Goal: Contribute content: Contribute content

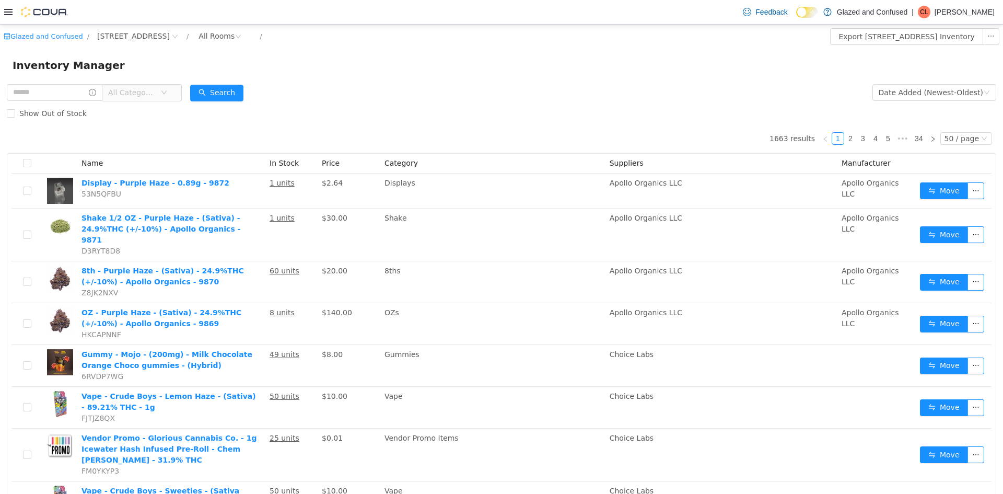
click at [152, 92] on span "All Categories" at bounding box center [132, 92] width 48 height 10
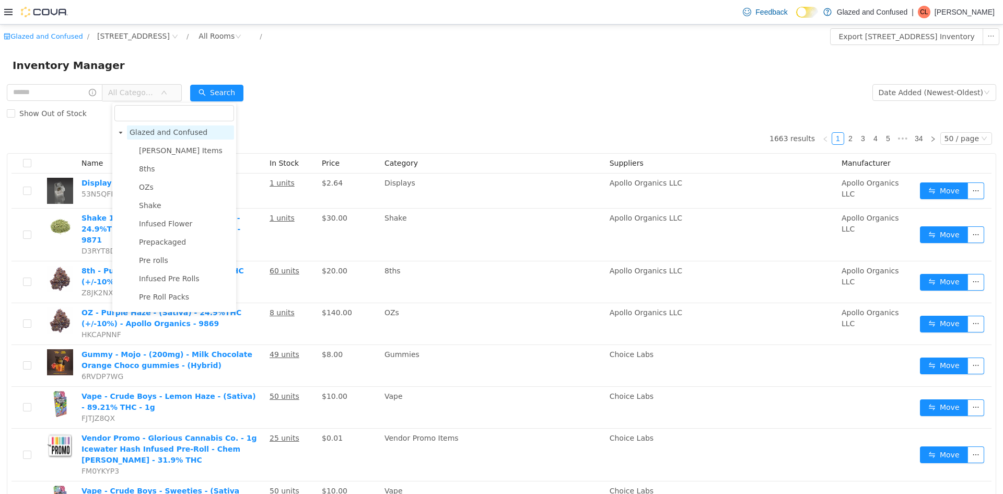
click at [169, 134] on span "Glazed and Confused" at bounding box center [169, 132] width 78 height 8
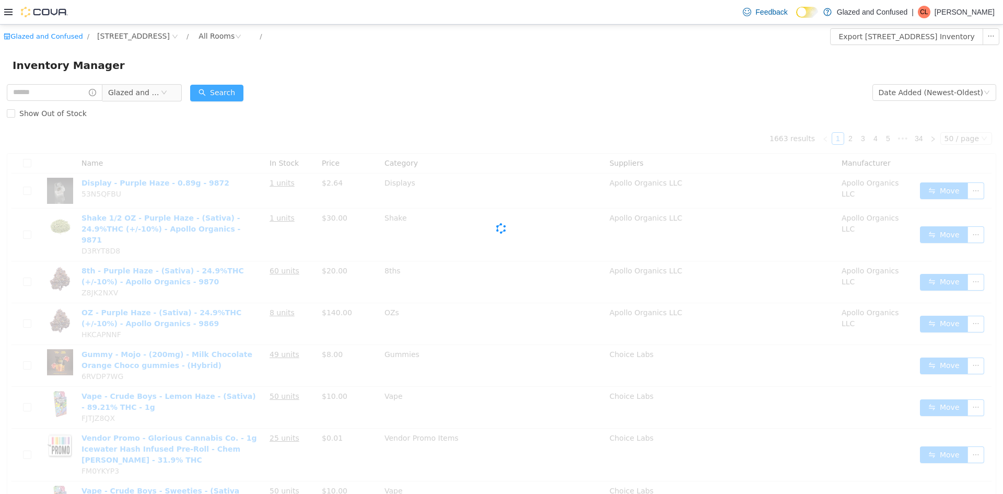
click at [212, 92] on button "Search" at bounding box center [216, 93] width 53 height 17
click at [933, 86] on div "Date Added (Newest-Oldest)" at bounding box center [931, 93] width 105 height 16
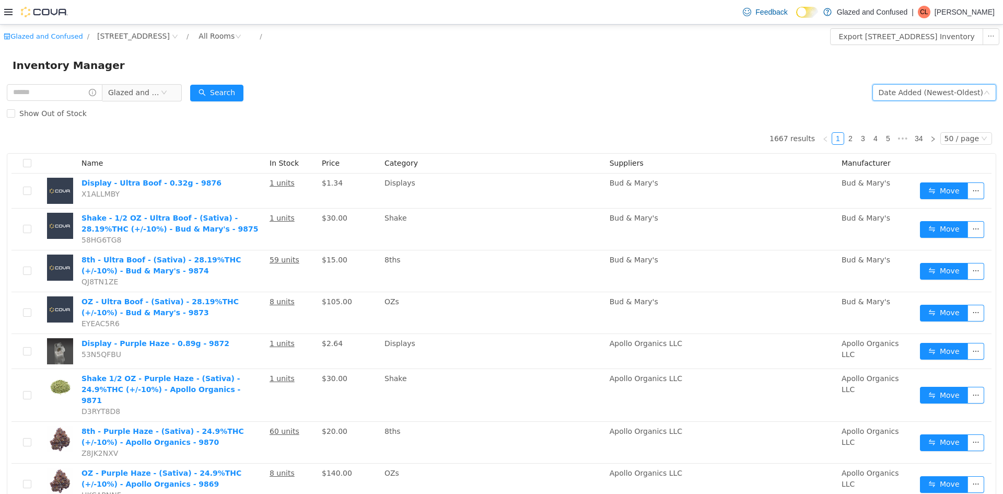
click at [933, 98] on div "Date Added (Newest-Oldest)" at bounding box center [931, 93] width 105 height 16
click at [949, 166] on th at bounding box center [954, 164] width 76 height 20
click at [942, 94] on div "Date Added (Newest-Oldest)" at bounding box center [931, 93] width 105 height 16
click at [933, 108] on li "Alphabetical (A-Z)" at bounding box center [930, 113] width 118 height 17
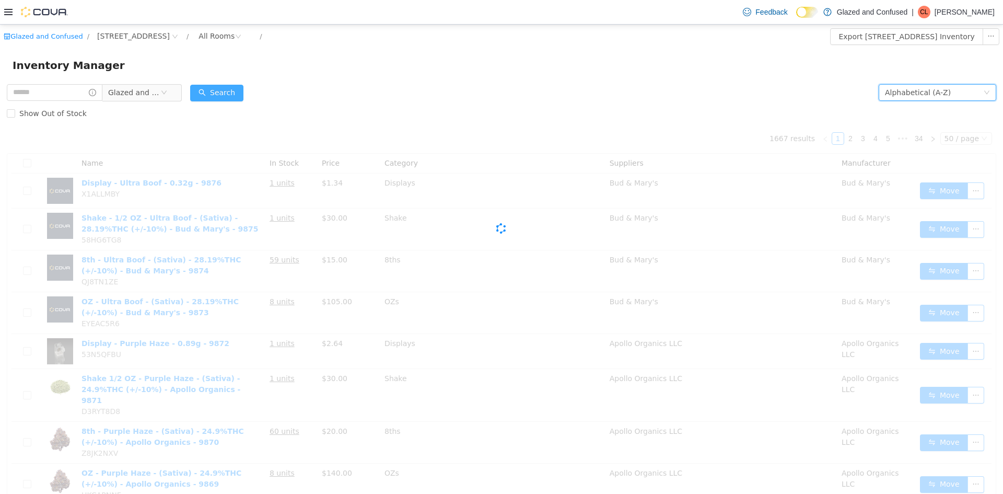
click at [240, 92] on button "Search" at bounding box center [216, 93] width 53 height 17
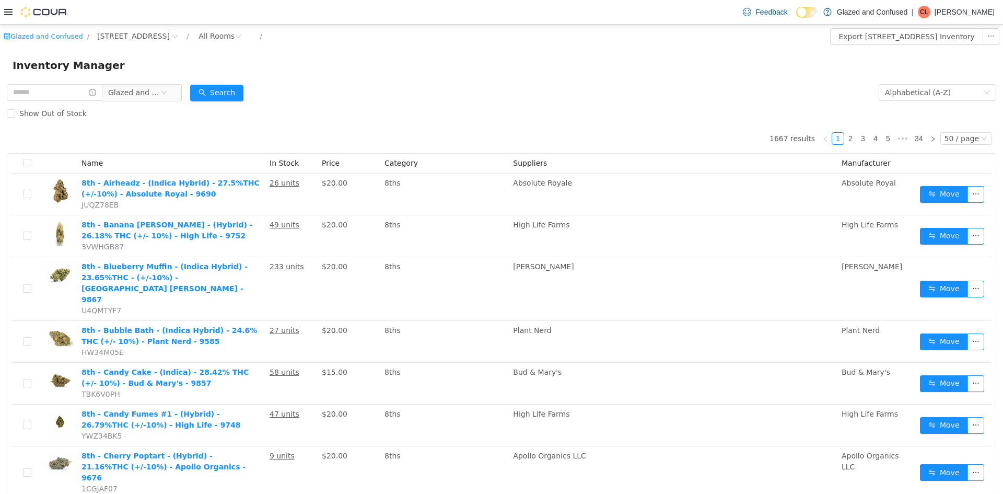
drag, startPoint x: 135, startPoint y: 65, endPoint x: 137, endPoint y: 74, distance: 9.1
click at [135, 66] on div "Inventory Manager" at bounding box center [502, 65] width 978 height 17
click at [136, 85] on span "Glazed and Confused" at bounding box center [134, 93] width 52 height 16
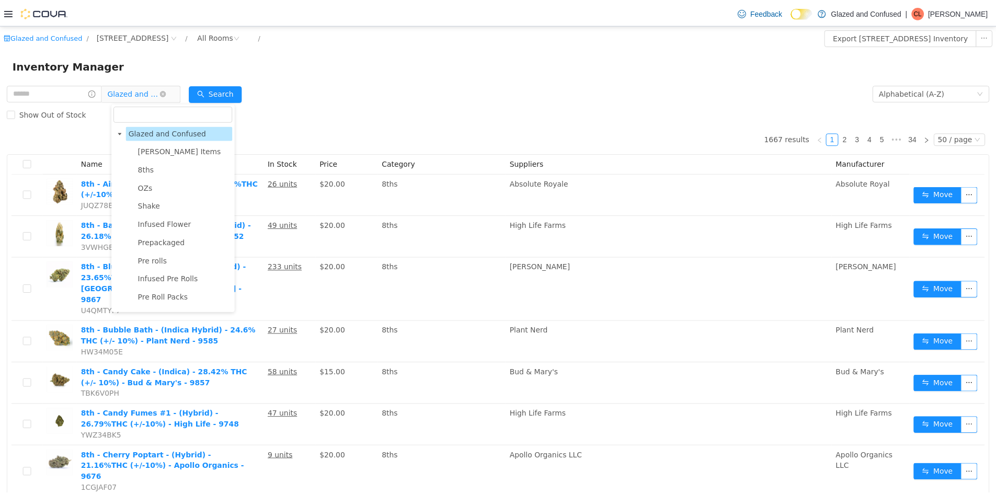
scroll to position [496, 0]
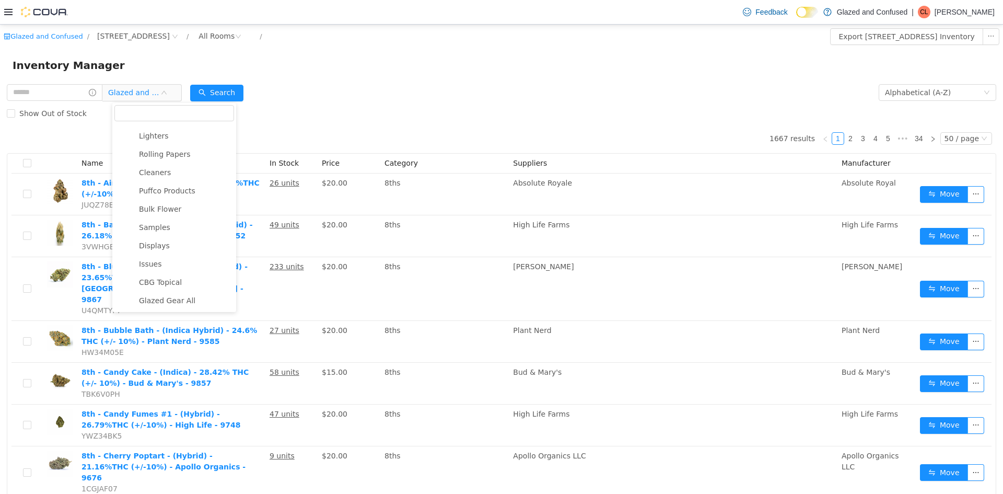
click at [250, 67] on div "Inventory Manager" at bounding box center [502, 65] width 978 height 17
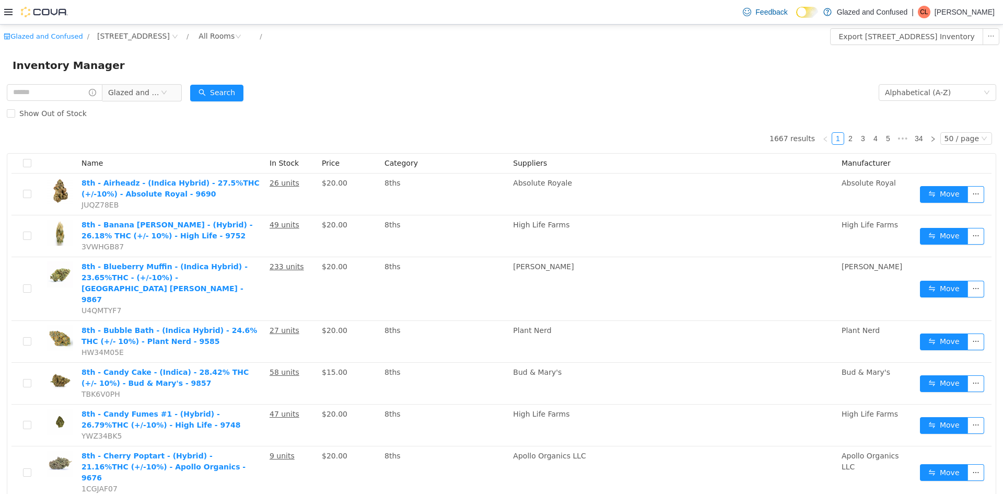
click at [12, 15] on icon at bounding box center [8, 12] width 8 height 6
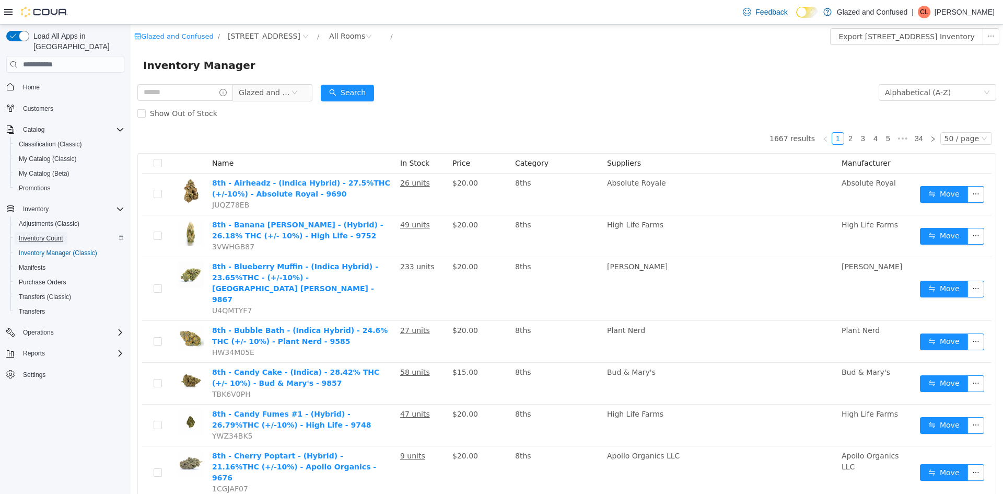
click at [61, 232] on span "Inventory Count" at bounding box center [41, 238] width 44 height 13
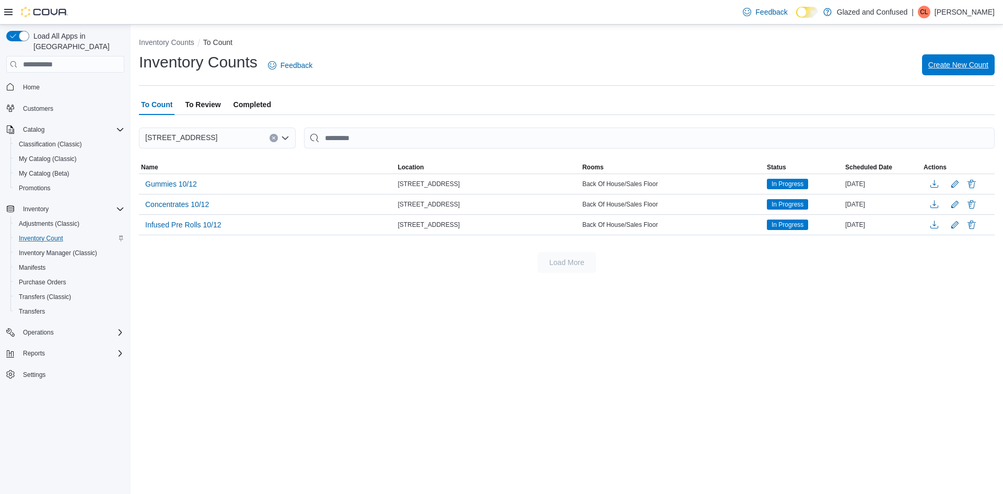
click at [945, 66] on span "Create New Count" at bounding box center [959, 65] width 60 height 10
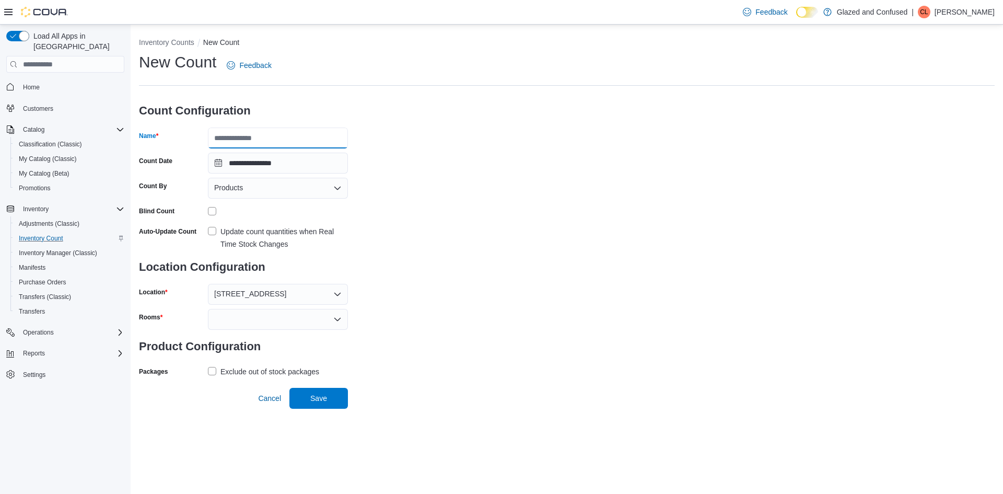
click at [267, 140] on input "Name" at bounding box center [278, 138] width 140 height 21
click at [211, 207] on div at bounding box center [278, 211] width 140 height 16
click at [221, 320] on div at bounding box center [278, 319] width 140 height 21
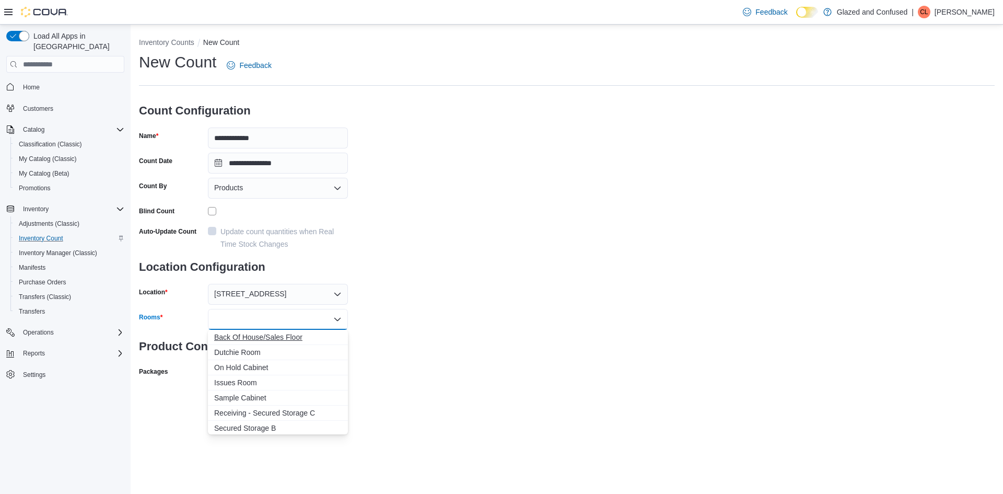
click at [225, 339] on span "Back Of House/Sales Floor" at bounding box center [278, 337] width 128 height 10
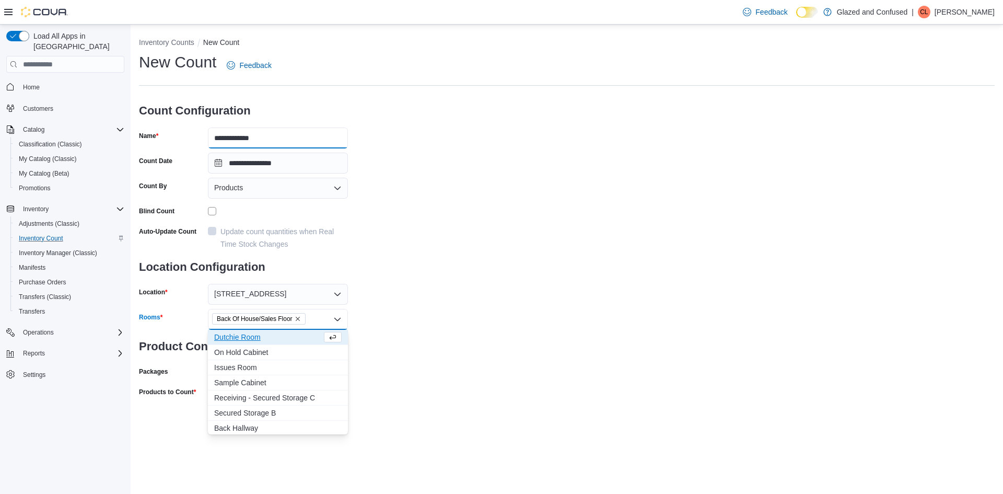
click at [312, 133] on input "**********" at bounding box center [278, 138] width 140 height 21
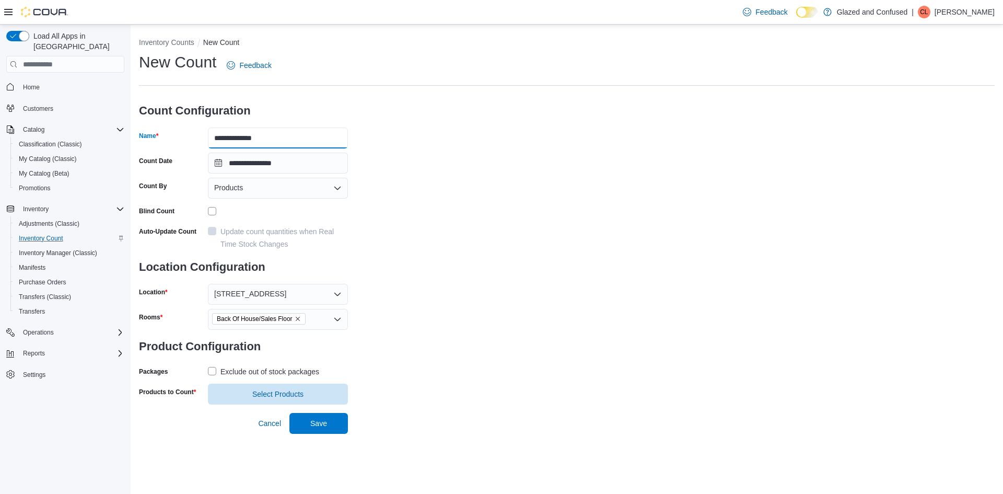
type input "**********"
click at [229, 370] on div "Exclude out of stock packages" at bounding box center [270, 371] width 99 height 13
click at [246, 392] on span "Select Products" at bounding box center [278, 393] width 128 height 21
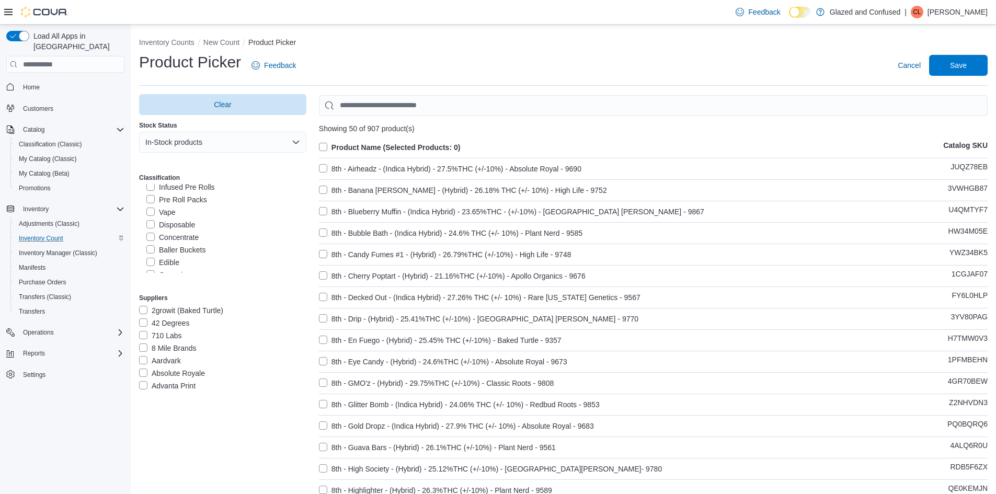
scroll to position [157, 0]
click at [172, 222] on label "Edible" at bounding box center [162, 221] width 33 height 13
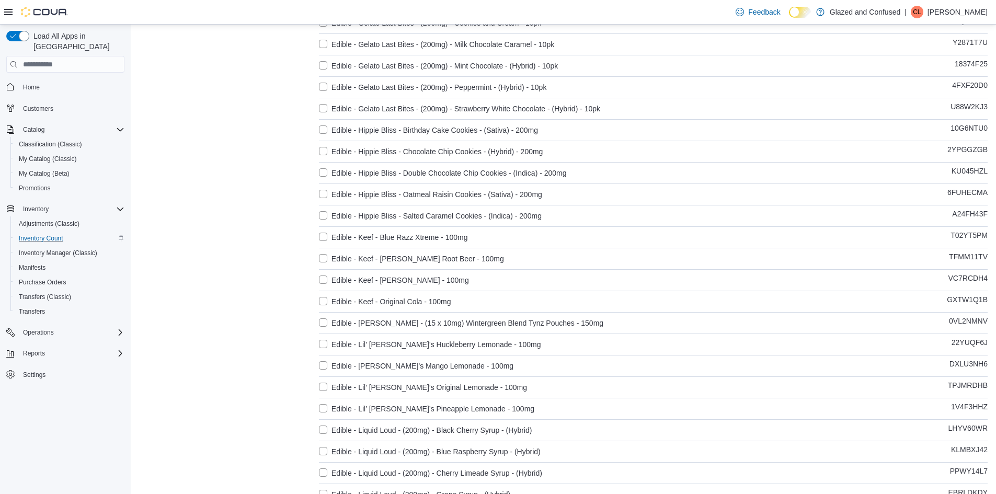
scroll to position [575, 0]
click at [323, 236] on label "Edible - Keef - Blue Razz Xtreme - 100mg" at bounding box center [393, 236] width 149 height 13
click at [326, 257] on label "Edible - Keef - Bubba Kush Root Beer - 100mg" at bounding box center [411, 258] width 185 height 13
click at [326, 279] on label "Edible - Keef - Mr. Puffer - 100mg" at bounding box center [394, 279] width 150 height 13
click at [321, 303] on label "Edible - Keef - Original Cola - 100mg" at bounding box center [385, 301] width 132 height 13
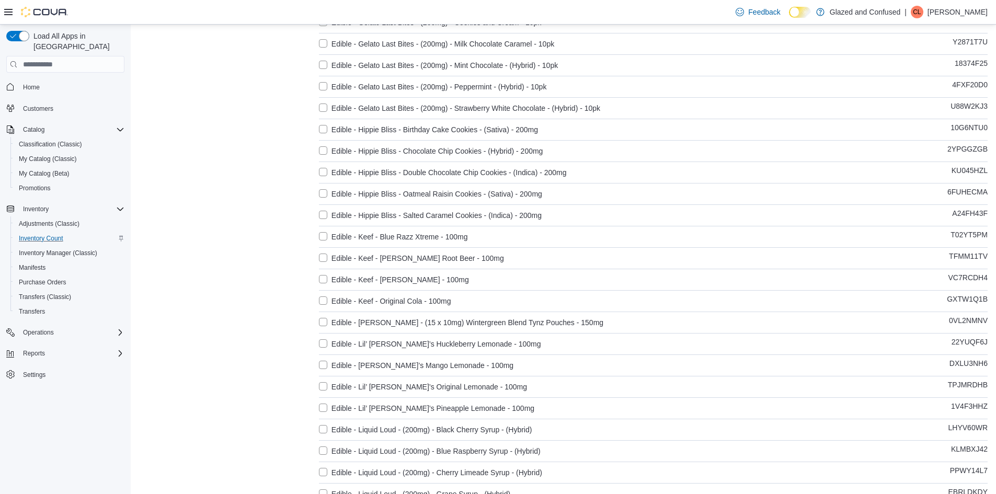
click at [329, 344] on label "Edible - Lil’ Ray’s Huckleberry Lemonade - 100mg" at bounding box center [430, 344] width 222 height 13
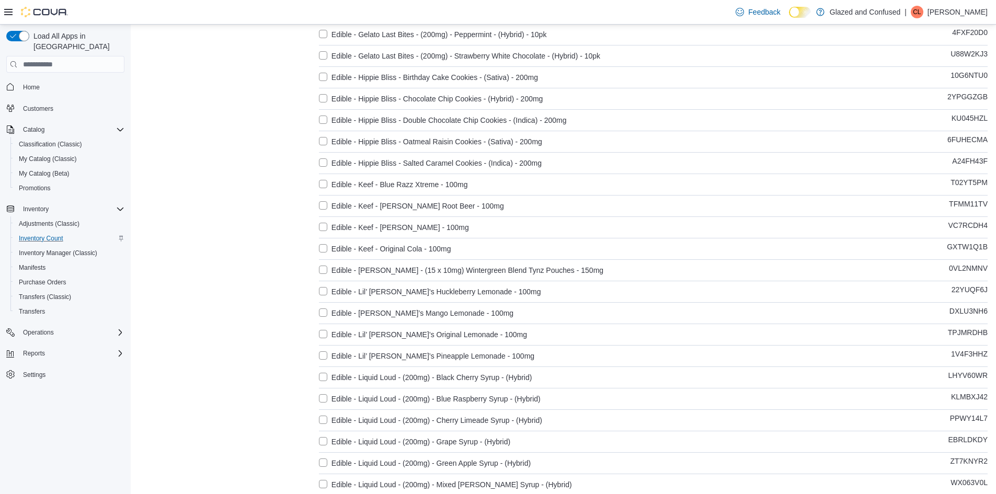
click at [323, 312] on label "Edible - Lil’ Ray’s Mango Lemonade - 100mg" at bounding box center [416, 313] width 194 height 13
click at [329, 334] on label "Edible - Lil’ Ray’s Original Lemonade - 100mg" at bounding box center [423, 334] width 208 height 13
click at [323, 354] on label "Edible - Lil’ Ray’s Pineapple Lemonade - 100mg" at bounding box center [426, 356] width 215 height 13
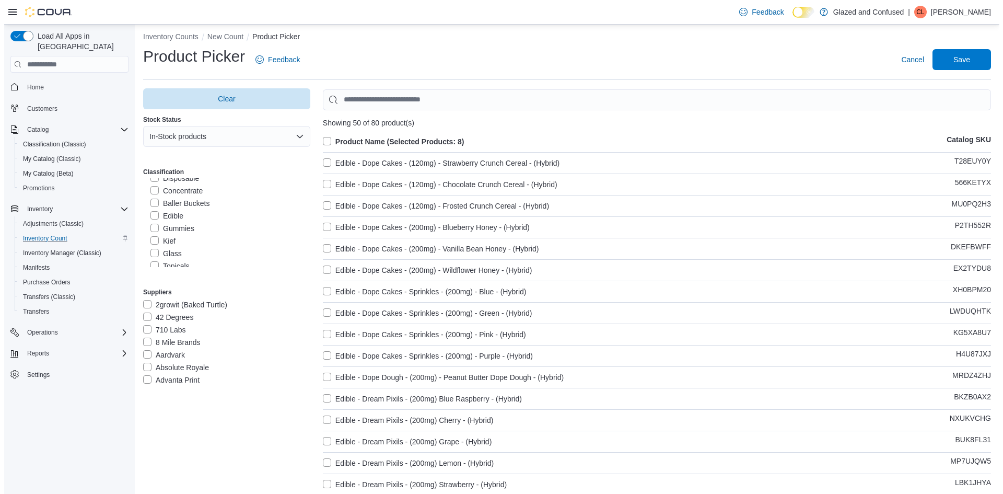
scroll to position [0, 0]
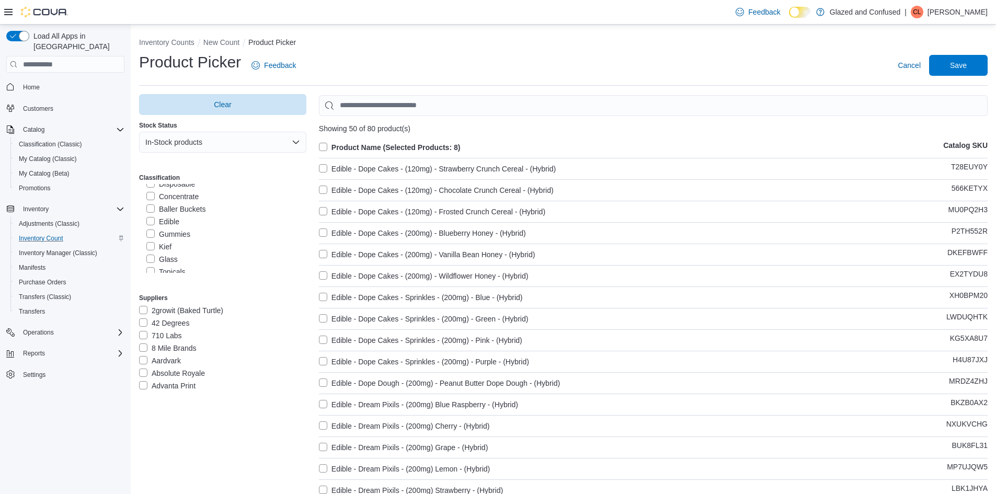
click at [968, 76] on div "Product Picker Feedback Cancel Save" at bounding box center [563, 65] width 848 height 27
click at [967, 73] on span "Save" at bounding box center [958, 64] width 46 height 21
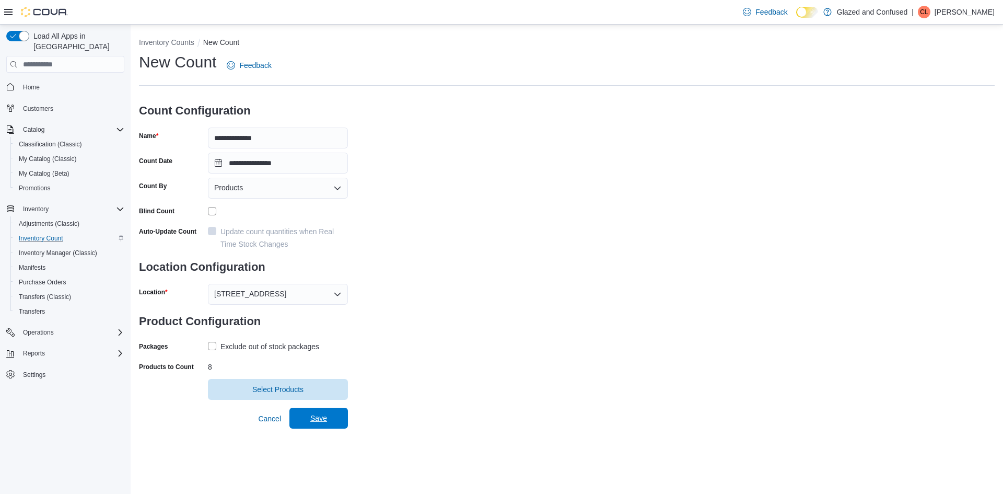
click at [309, 422] on span "Save" at bounding box center [319, 418] width 46 height 21
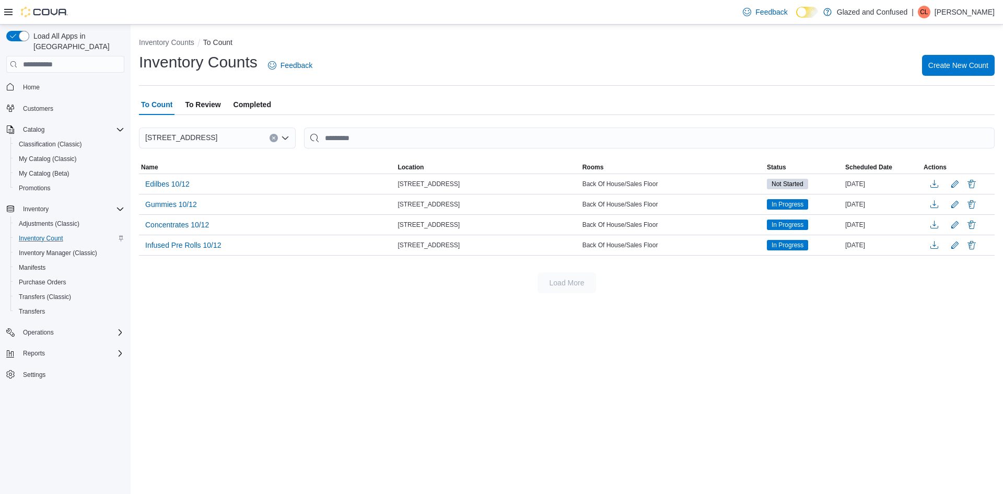
click at [7, 9] on icon at bounding box center [8, 12] width 8 height 8
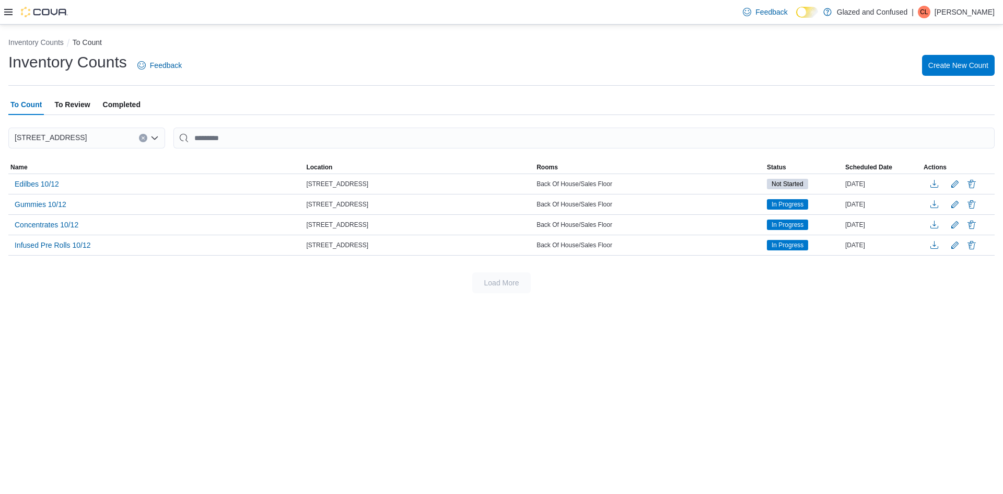
click at [11, 13] on icon at bounding box center [8, 12] width 8 height 8
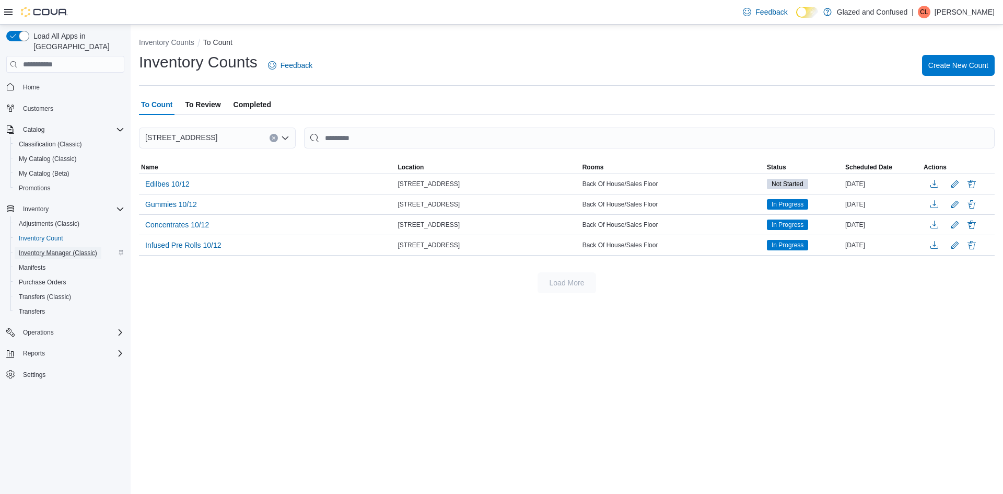
click at [53, 249] on span "Inventory Manager (Classic)" at bounding box center [58, 253] width 78 height 8
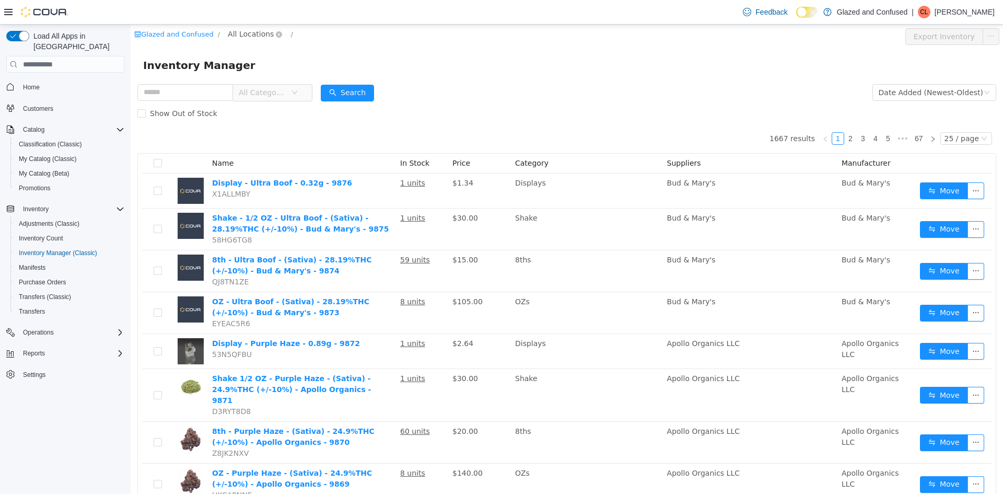
click at [245, 30] on span "All Locations" at bounding box center [251, 33] width 46 height 11
click at [264, 91] on span "[STREET_ADDRESS]" at bounding box center [281, 90] width 73 height 8
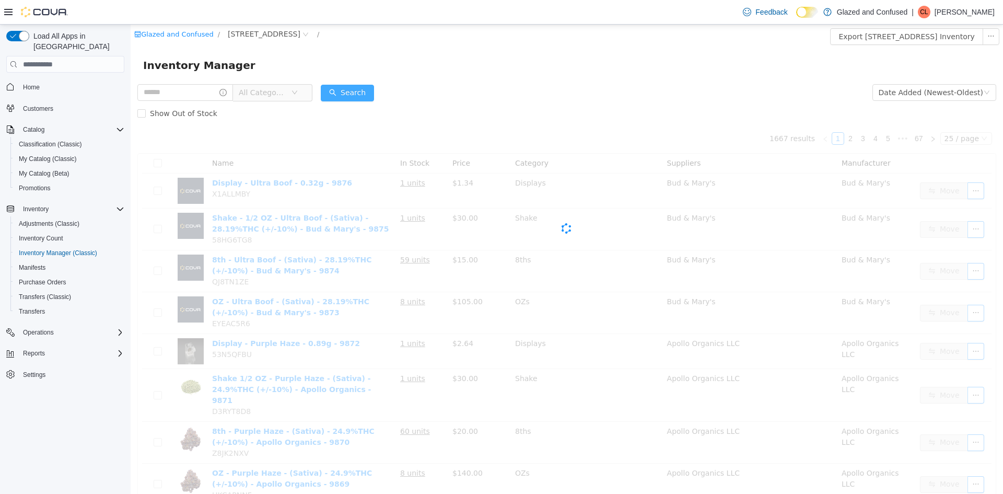
click at [345, 91] on button "Search" at bounding box center [347, 93] width 53 height 17
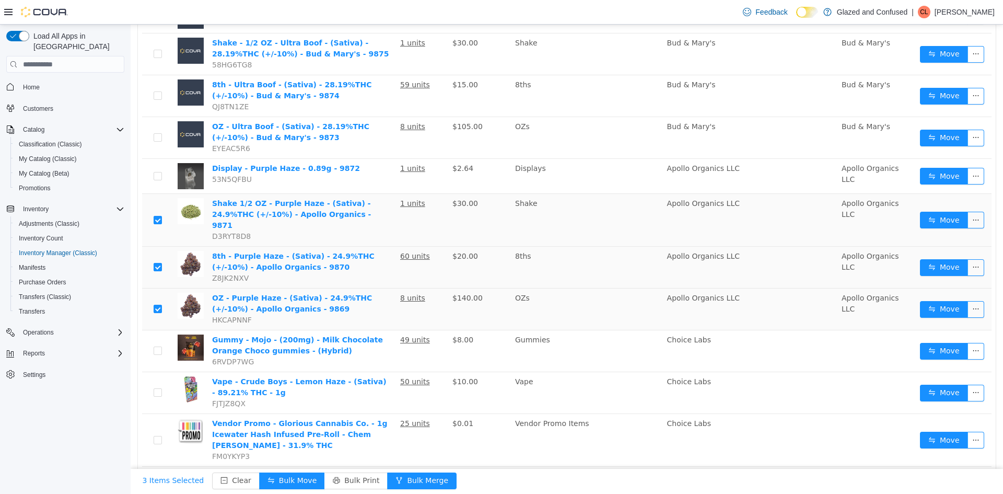
scroll to position [157, 0]
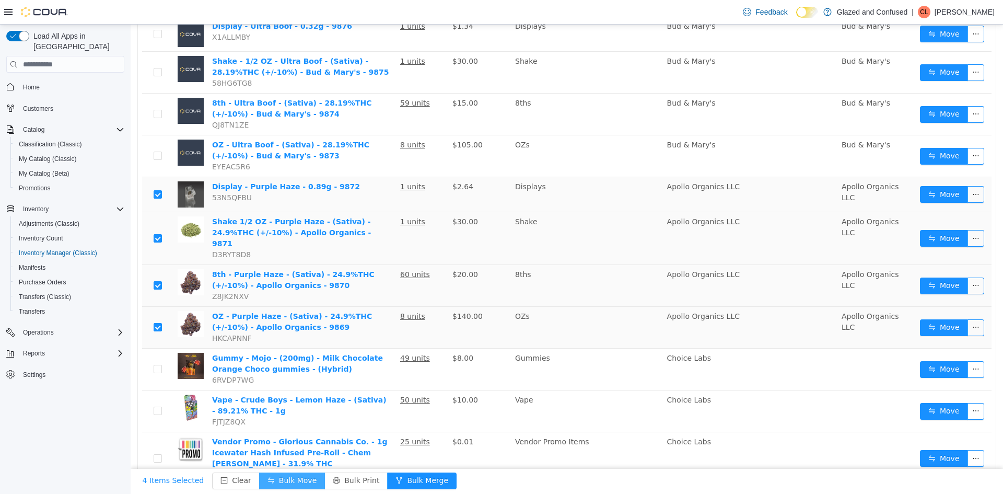
click at [293, 477] on button "Bulk Move" at bounding box center [292, 480] width 66 height 17
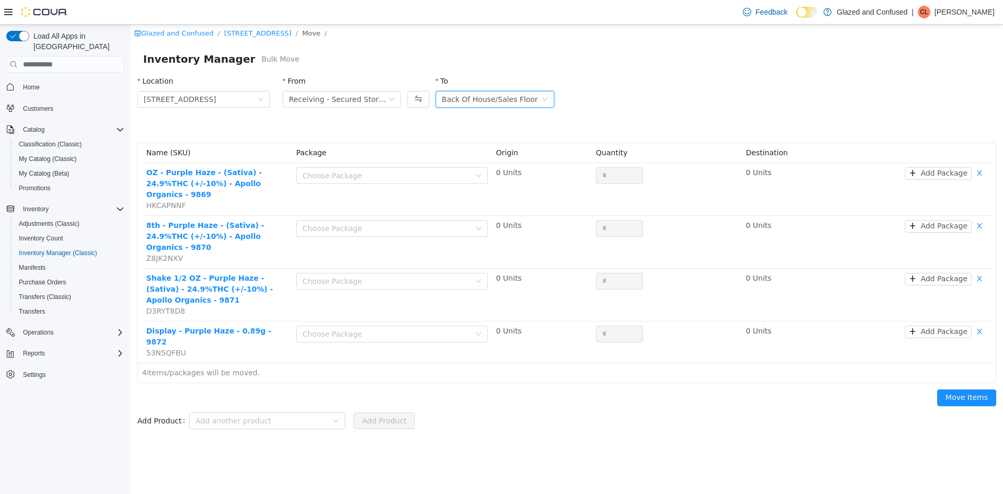
click at [482, 94] on div "Back Of House/Sales Floor" at bounding box center [490, 99] width 96 height 16
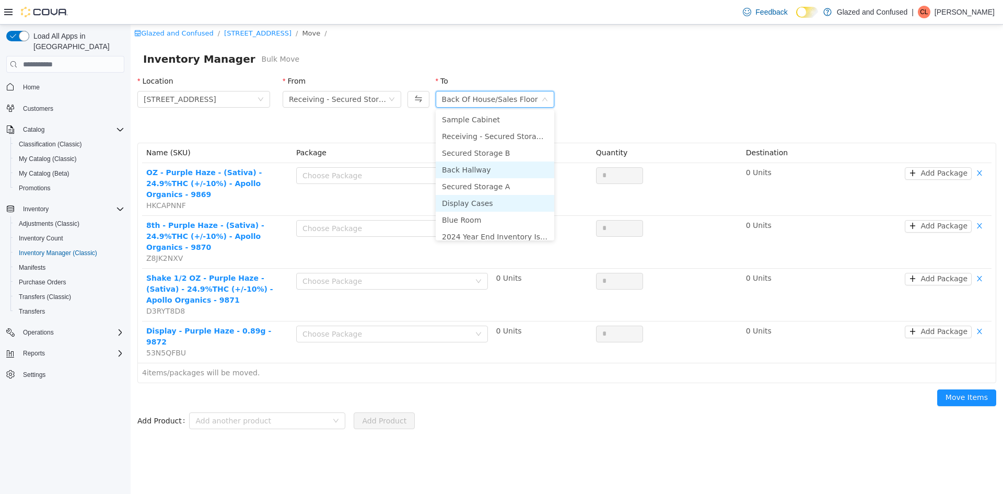
scroll to position [91, 0]
click at [490, 181] on li "Secured Storage A" at bounding box center [495, 179] width 119 height 17
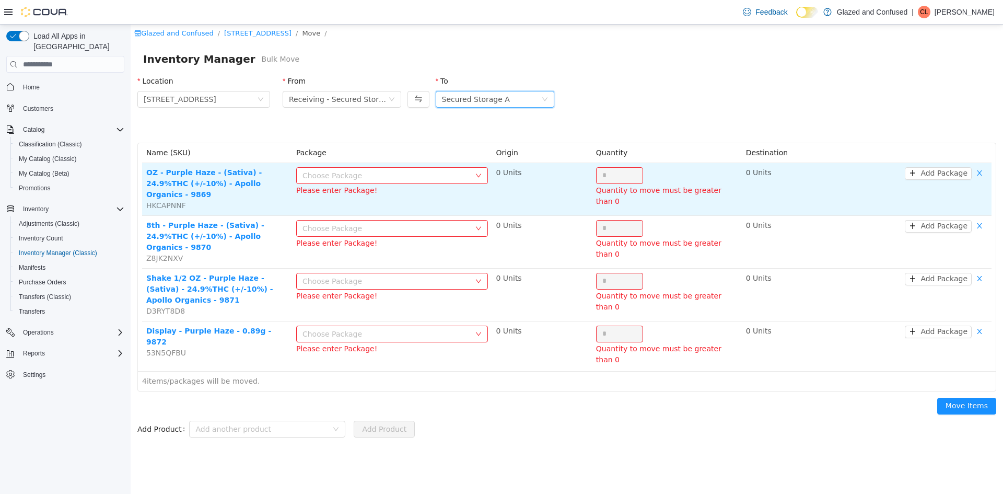
click at [449, 181] on div "Choose Package Please enter Package!" at bounding box center [392, 180] width 192 height 27
click at [427, 168] on div "Choose Package" at bounding box center [389, 176] width 172 height 16
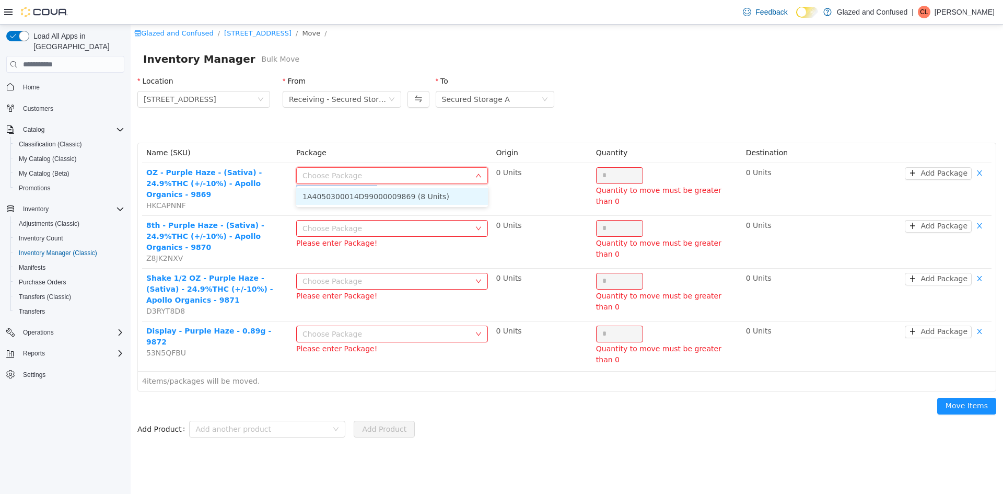
click at [399, 198] on li "1A4050300014D99000009869 (8 Units)" at bounding box center [392, 196] width 192 height 17
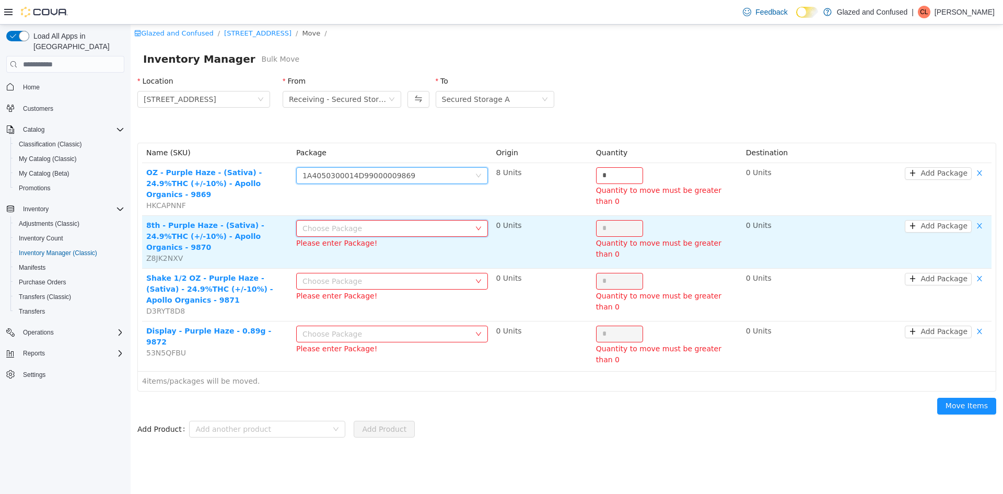
click at [398, 220] on div "Choose Package" at bounding box center [392, 228] width 192 height 17
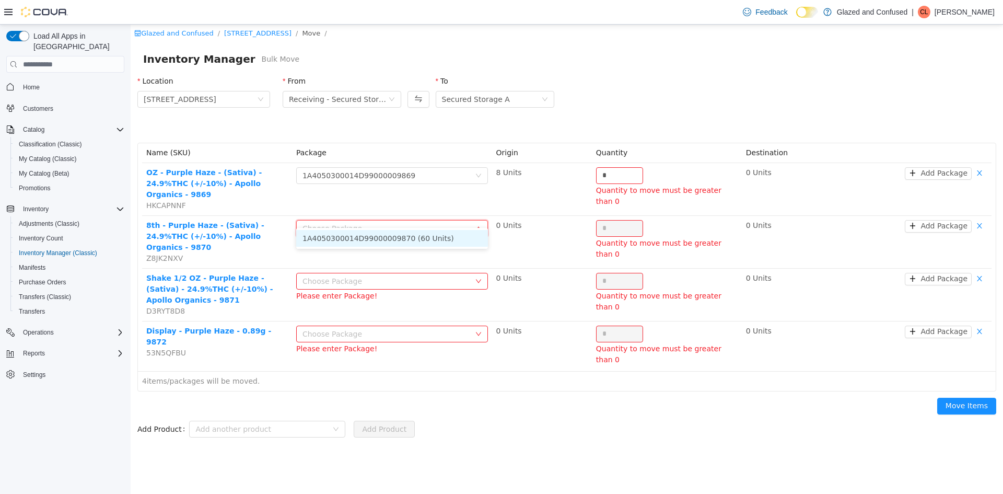
click at [386, 246] on li "1A4050300014D99000009870 (60 Units)" at bounding box center [392, 238] width 192 height 17
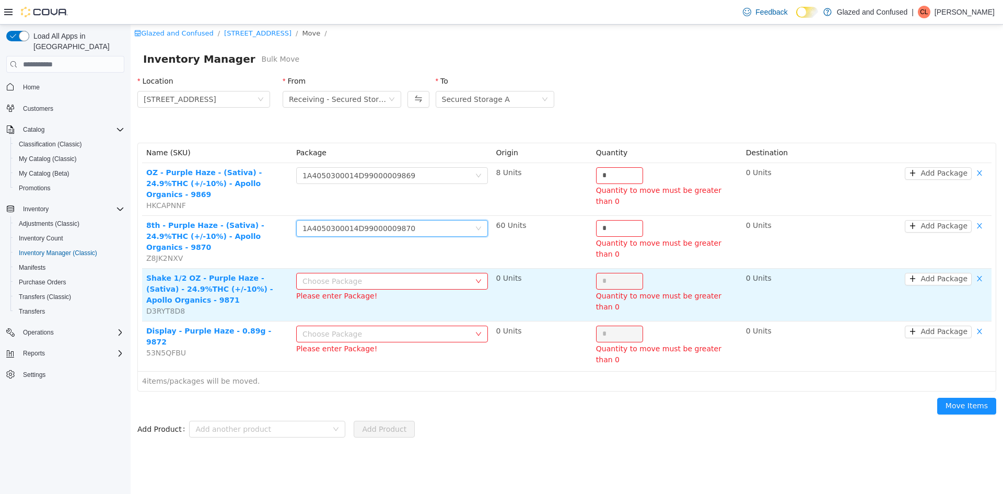
click at [385, 276] on div "Choose Package" at bounding box center [387, 281] width 168 height 10
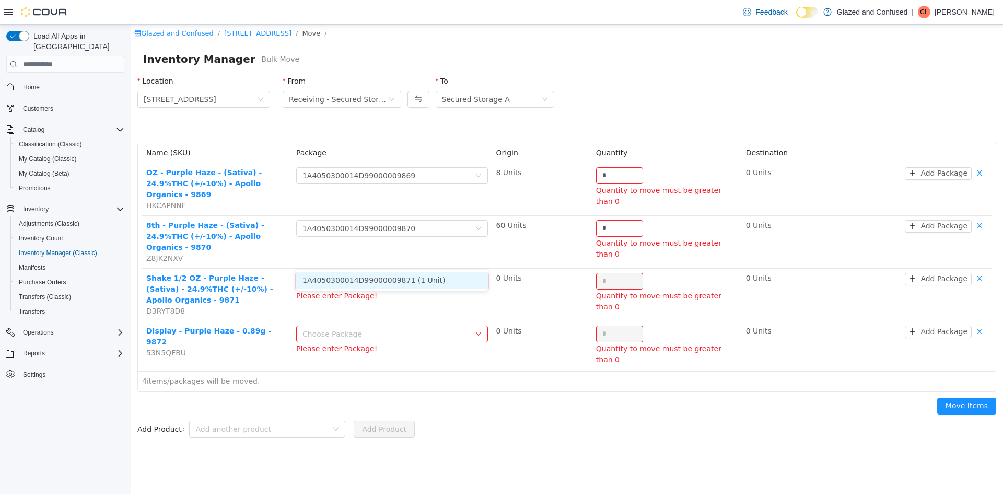
click at [394, 276] on li "1A4050300014D99000009871 (1 Unit)" at bounding box center [392, 280] width 192 height 17
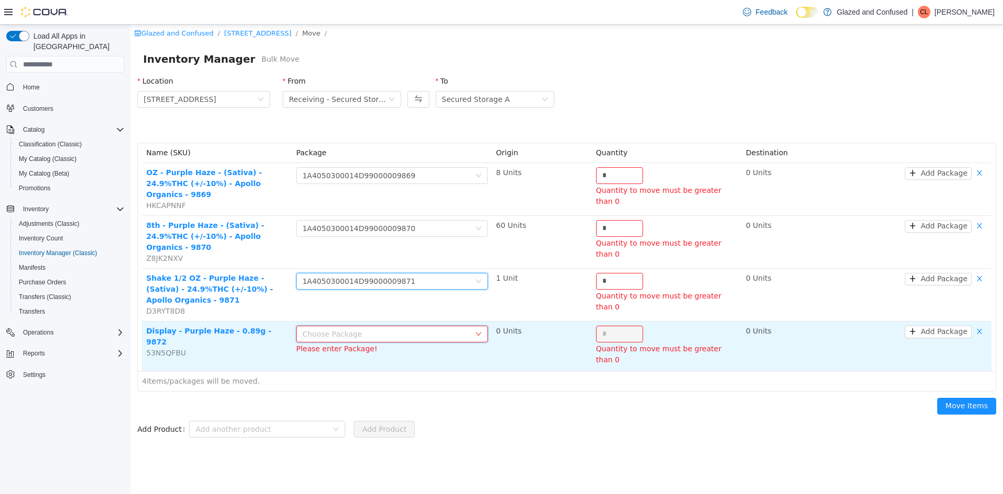
drag, startPoint x: 379, startPoint y: 318, endPoint x: 373, endPoint y: 320, distance: 7.0
click at [374, 326] on div "Choose Package" at bounding box center [389, 334] width 172 height 16
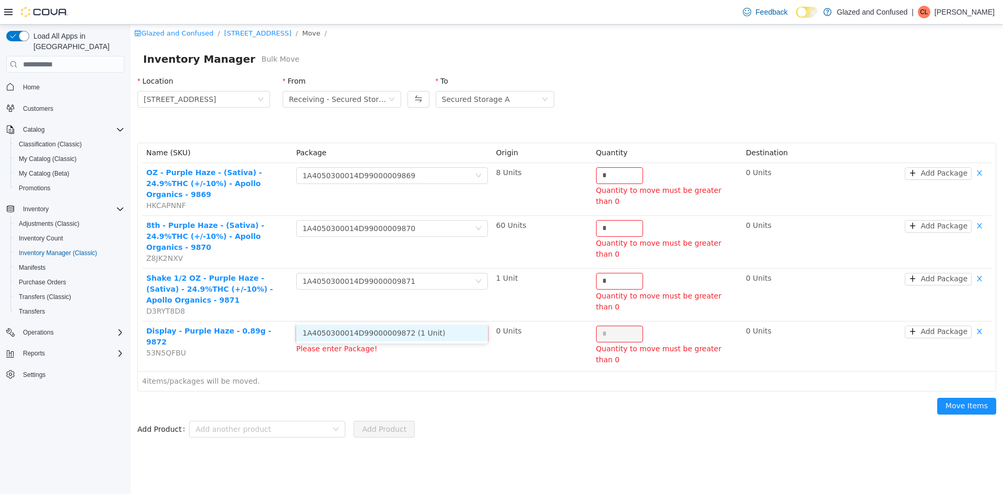
click at [367, 331] on li "1A4050300014D99000009872 (1 Unit)" at bounding box center [392, 333] width 192 height 17
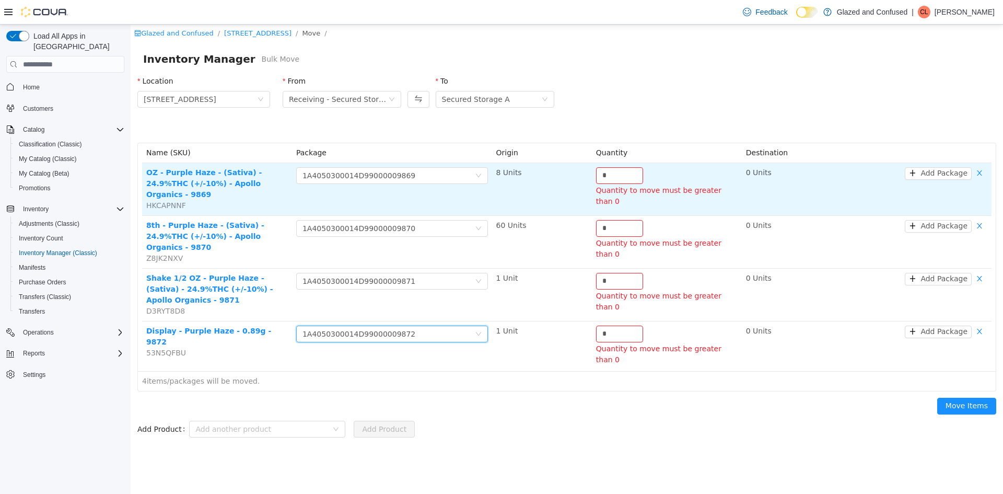
drag, startPoint x: 597, startPoint y: 178, endPoint x: 580, endPoint y: 178, distance: 16.7
click at [582, 178] on tr "OZ - Purple Haze - (Sativa) - 24.9%THC (+/-10%) - Apollo Organics - 9869 HKCAPN…" at bounding box center [567, 189] width 850 height 53
drag, startPoint x: 620, startPoint y: 178, endPoint x: 585, endPoint y: 169, distance: 36.1
click at [587, 169] on tr "OZ - Purple Haze - (Sativa) - 24.9%THC (+/-10%) - Apollo Organics - 9869 HKCAPN…" at bounding box center [567, 189] width 850 height 53
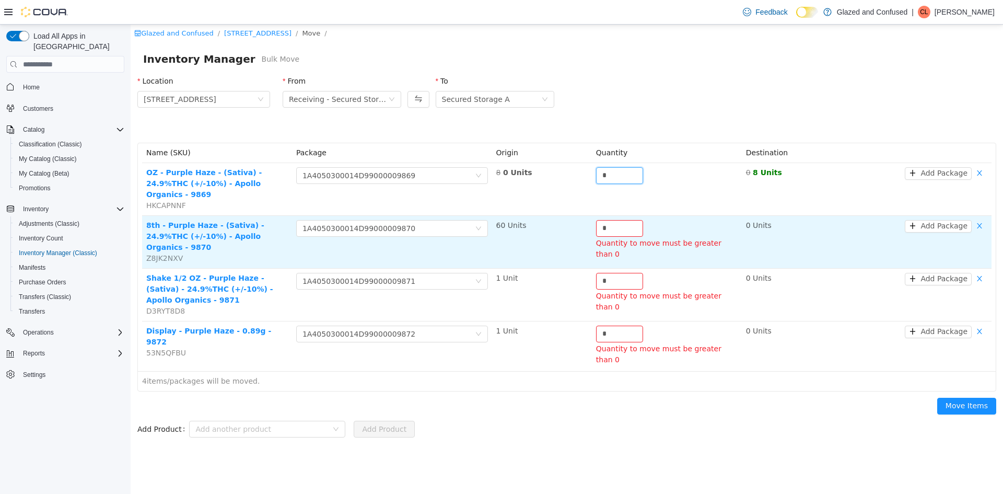
type input "*"
click at [625, 216] on td "* Quantity to move must be greater than 0" at bounding box center [667, 242] width 150 height 53
click at [617, 221] on input "*" at bounding box center [620, 229] width 46 height 16
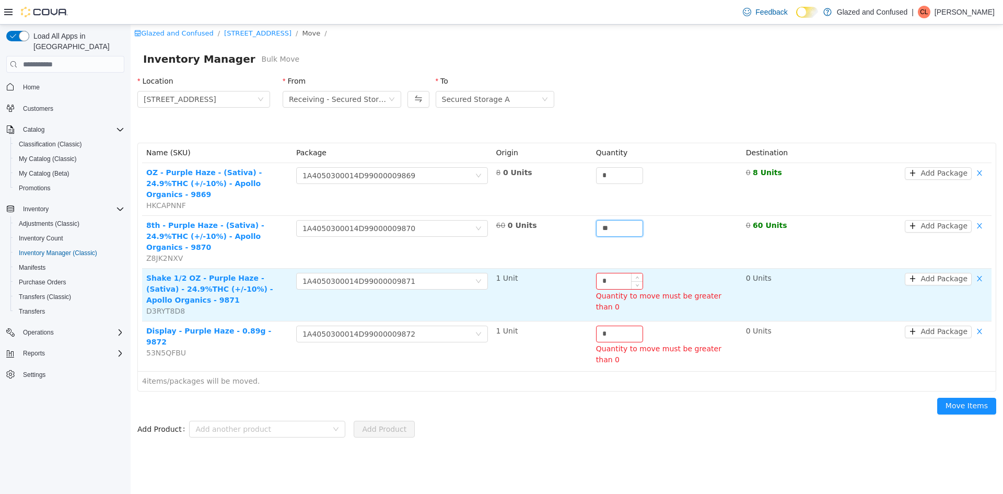
type input "**"
click at [620, 273] on input "*" at bounding box center [620, 281] width 46 height 16
click at [617, 273] on input "*" at bounding box center [620, 281] width 46 height 16
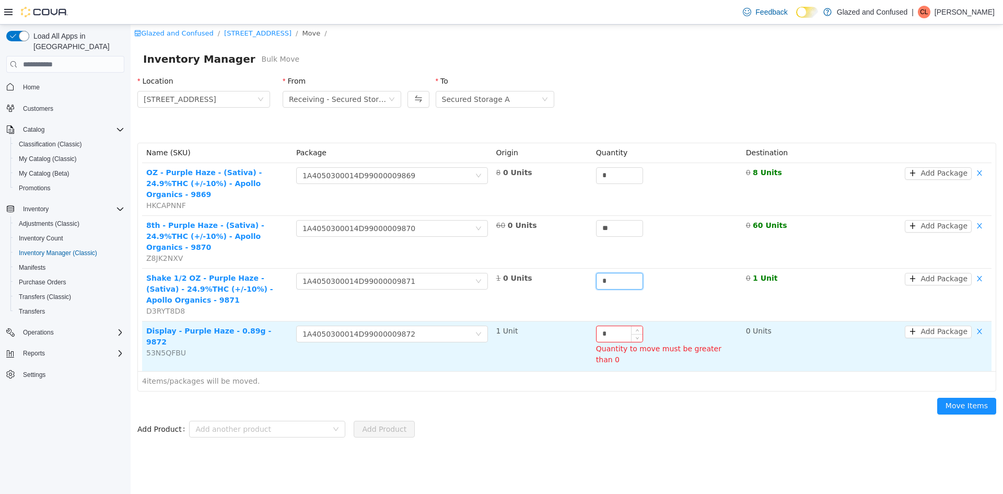
type input "*"
click at [610, 326] on div "*" at bounding box center [619, 334] width 47 height 17
click at [612, 326] on input "*" at bounding box center [620, 334] width 46 height 16
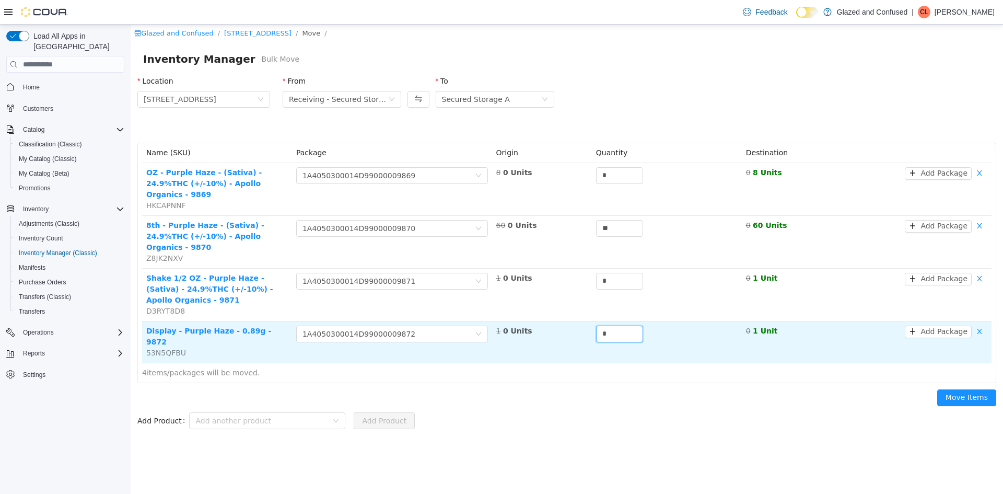
type input "*"
click at [938, 389] on button "Move Items" at bounding box center [967, 397] width 59 height 17
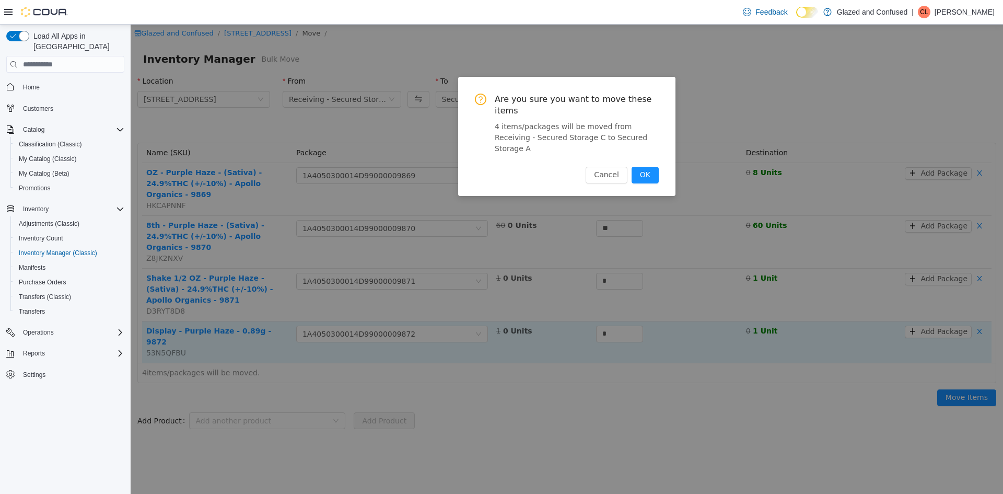
click at [632, 167] on button "OK" at bounding box center [645, 175] width 27 height 17
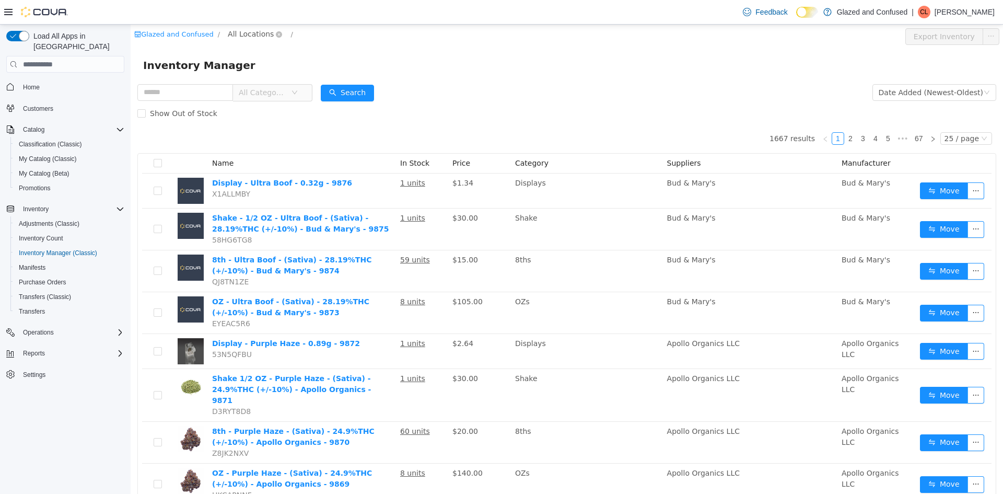
click at [253, 33] on span "All Locations" at bounding box center [251, 33] width 46 height 11
click at [297, 92] on span "[STREET_ADDRESS]" at bounding box center [281, 90] width 73 height 8
click at [367, 88] on button "Search" at bounding box center [347, 93] width 53 height 17
click at [343, 90] on button "Search" at bounding box center [347, 93] width 53 height 17
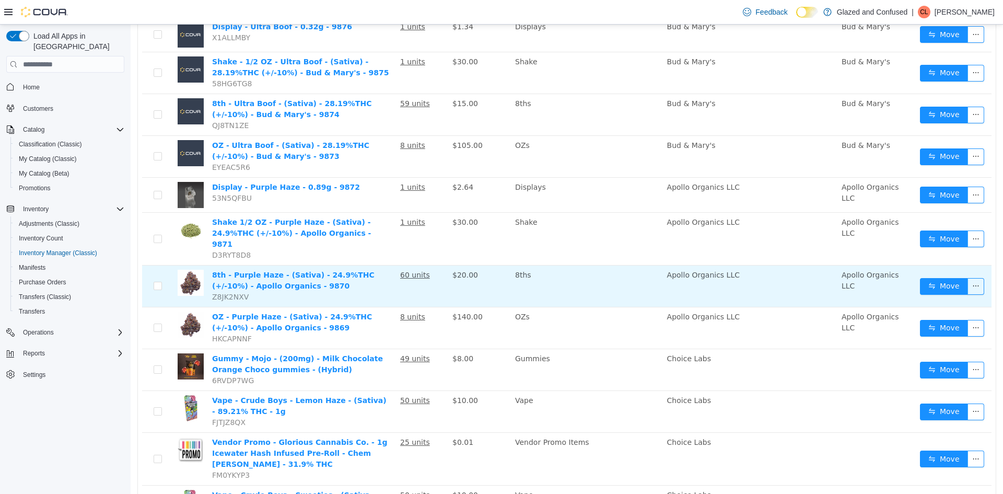
scroll to position [157, 0]
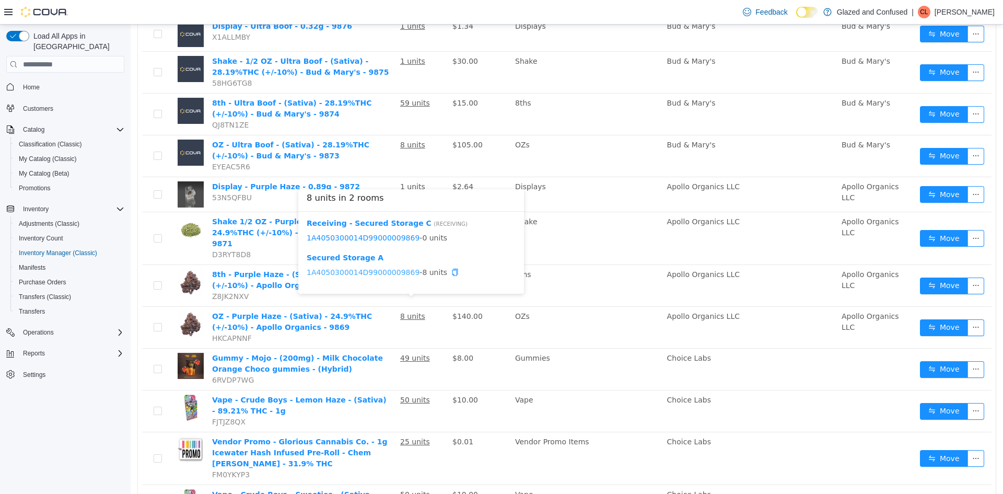
click at [396, 269] on link "1A4050300014D99000009869" at bounding box center [363, 272] width 113 height 8
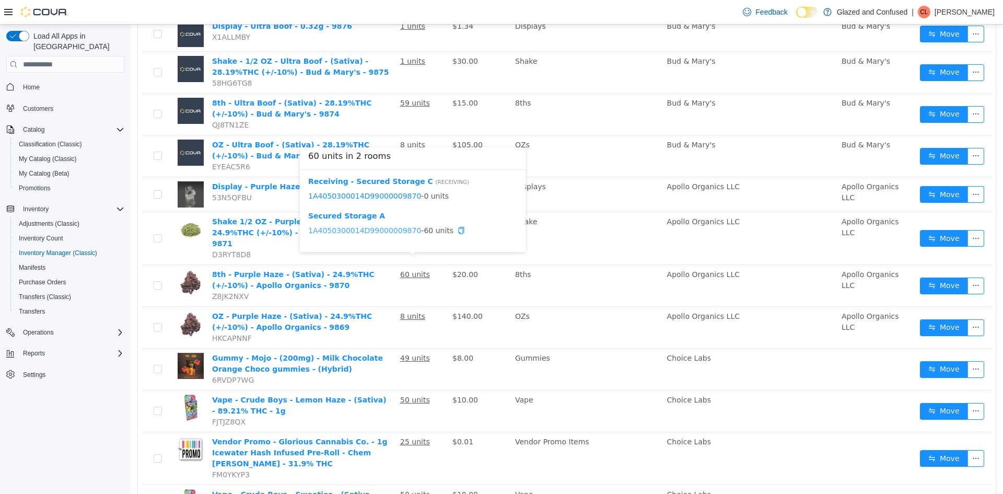
click at [380, 227] on link "1A4050300014D99000009870" at bounding box center [364, 230] width 113 height 8
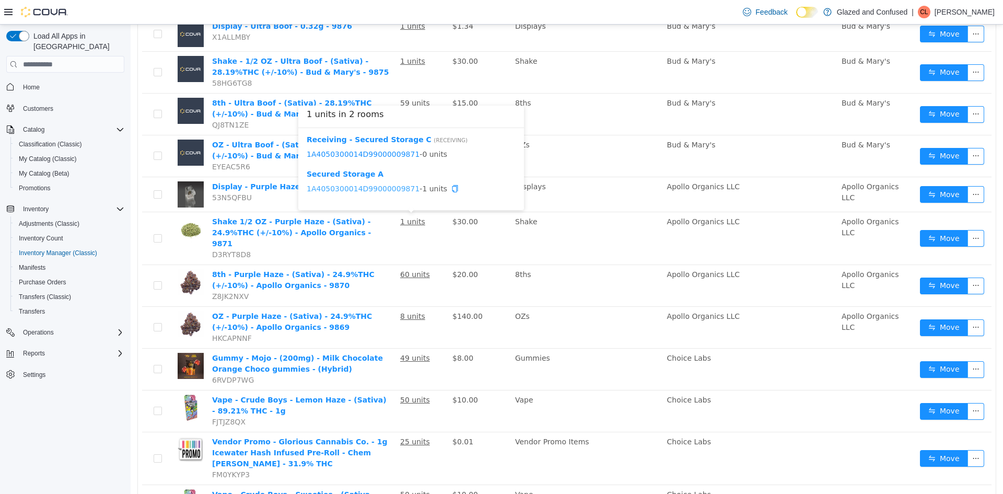
click at [384, 187] on link "1A4050300014D99000009871" at bounding box center [363, 188] width 113 height 8
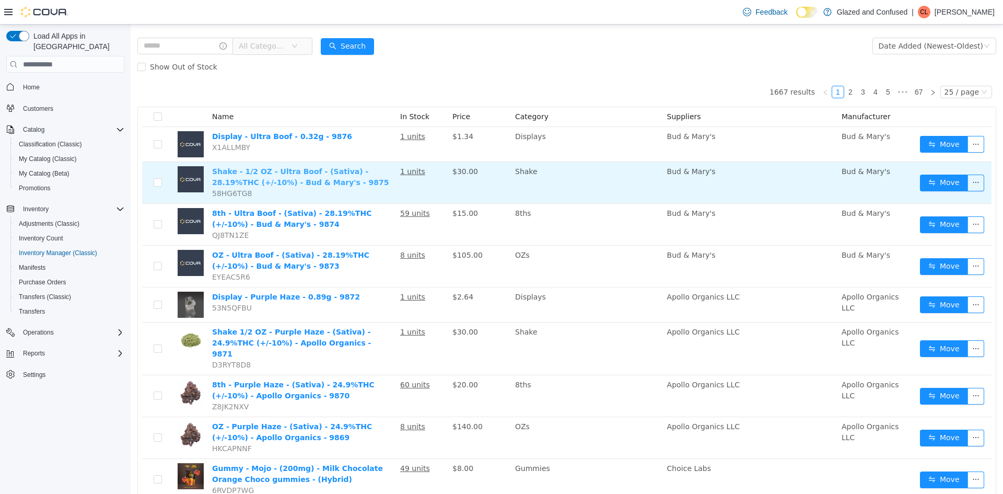
scroll to position [0, 0]
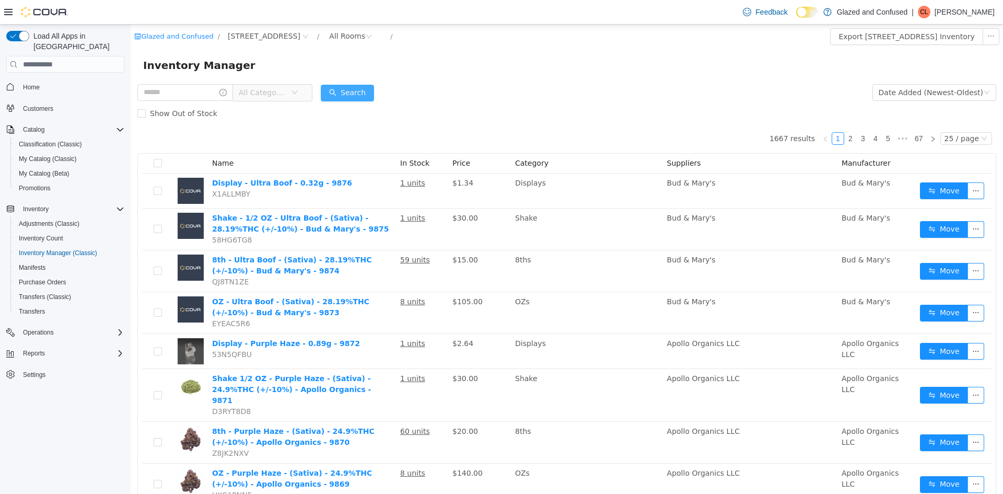
click at [353, 88] on button "Search" at bounding box center [347, 93] width 53 height 17
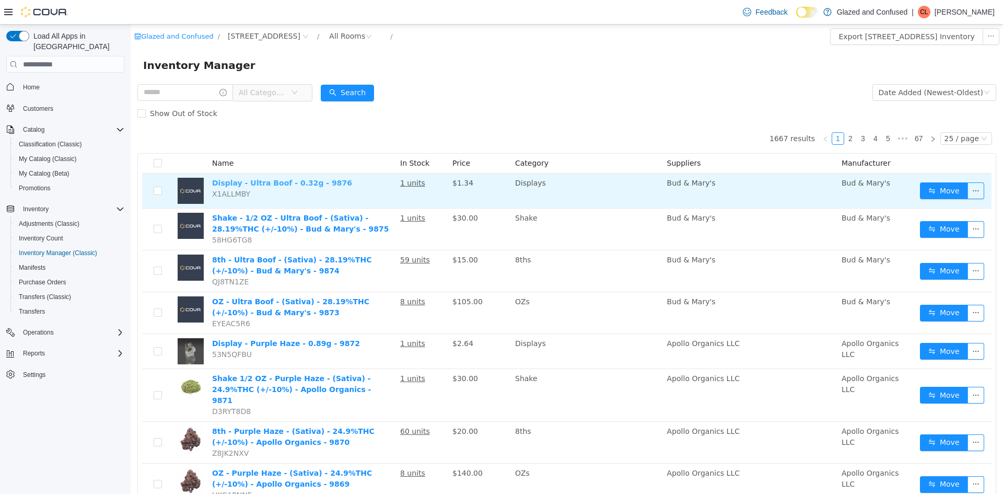
click at [254, 184] on link "Display - Ultra Boof - 0.32g - 9876" at bounding box center [282, 183] width 140 height 8
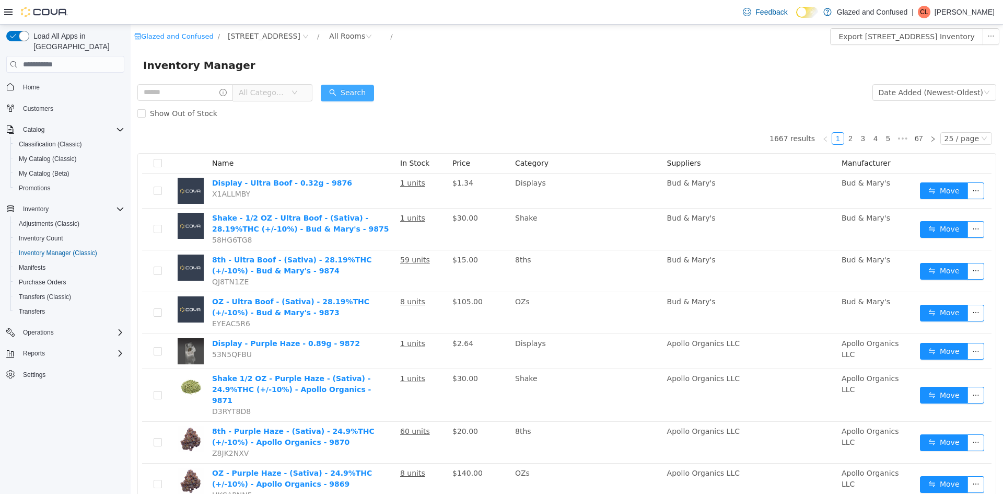
click at [350, 94] on button "Search" at bounding box center [347, 93] width 53 height 17
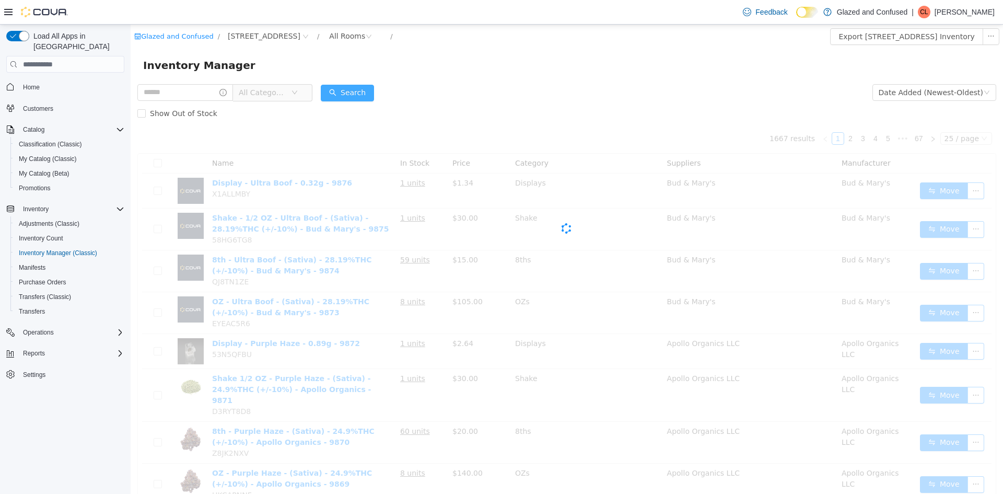
drag, startPoint x: 350, startPoint y: 94, endPoint x: 390, endPoint y: 237, distance: 148.9
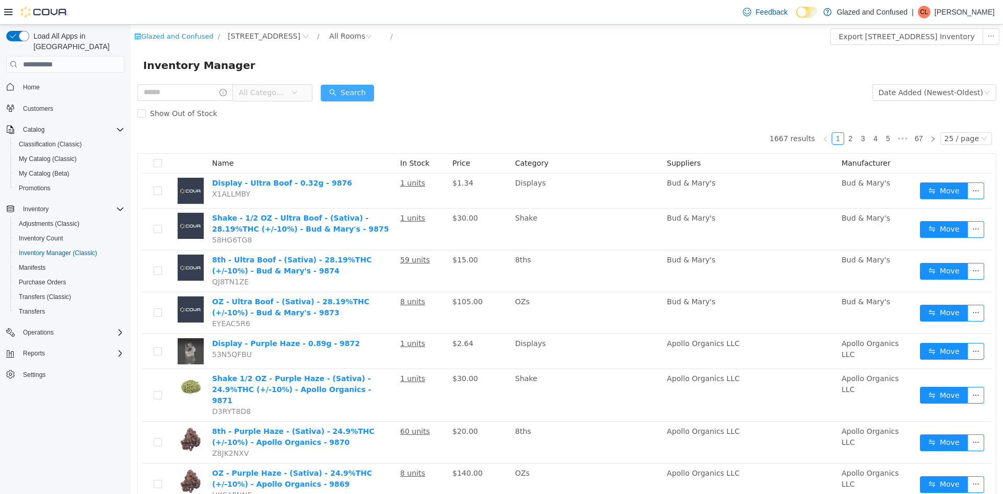
click at [360, 85] on button "Search" at bounding box center [347, 93] width 53 height 17
click at [342, 82] on div "Search" at bounding box center [347, 92] width 53 height 21
click at [364, 95] on button "Search" at bounding box center [347, 93] width 53 height 17
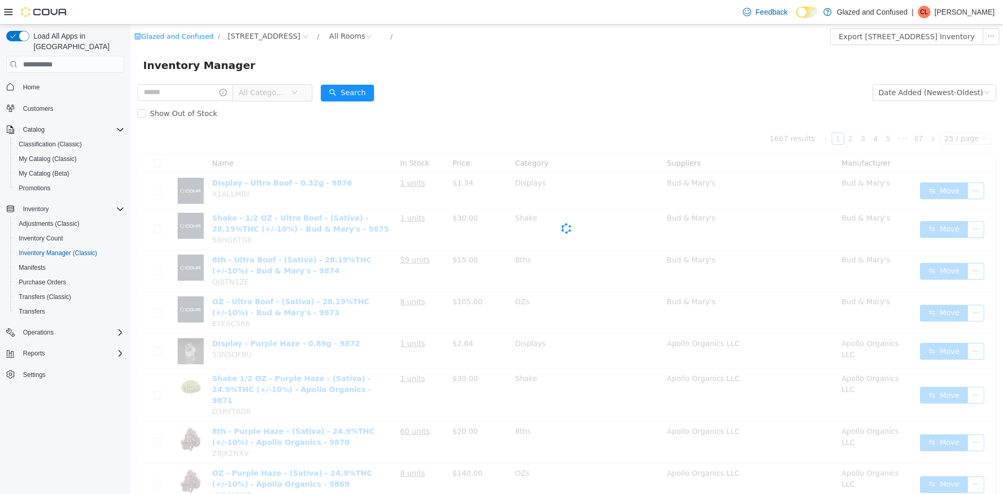
click at [446, 107] on div "Show Out of Stock" at bounding box center [566, 113] width 859 height 21
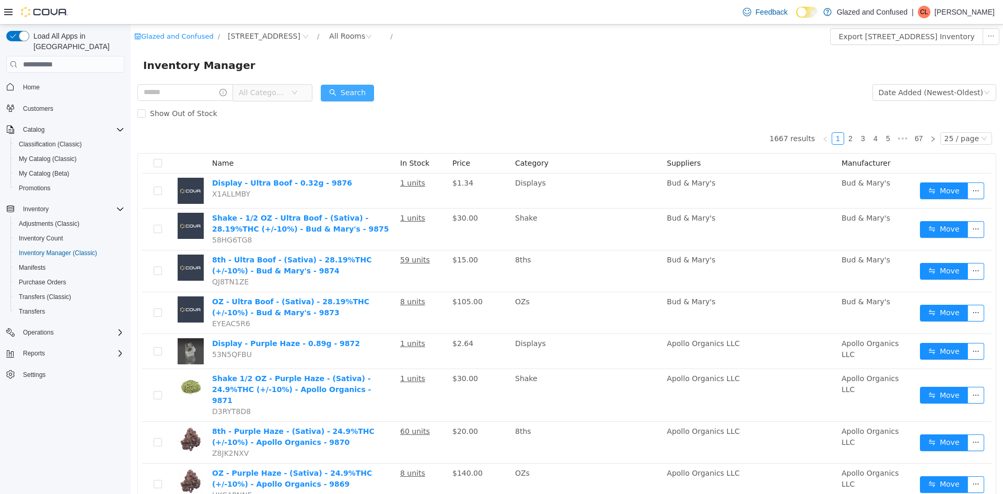
click at [354, 89] on button "Search" at bounding box center [347, 93] width 53 height 17
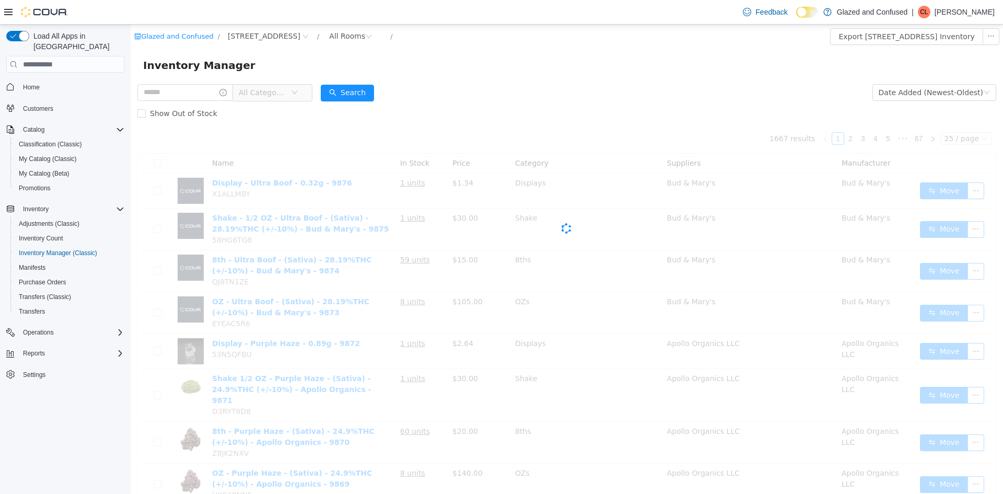
click at [432, 99] on form "All Categories Date Added (Newest-Oldest) Search Show Out of Stock" at bounding box center [566, 103] width 859 height 42
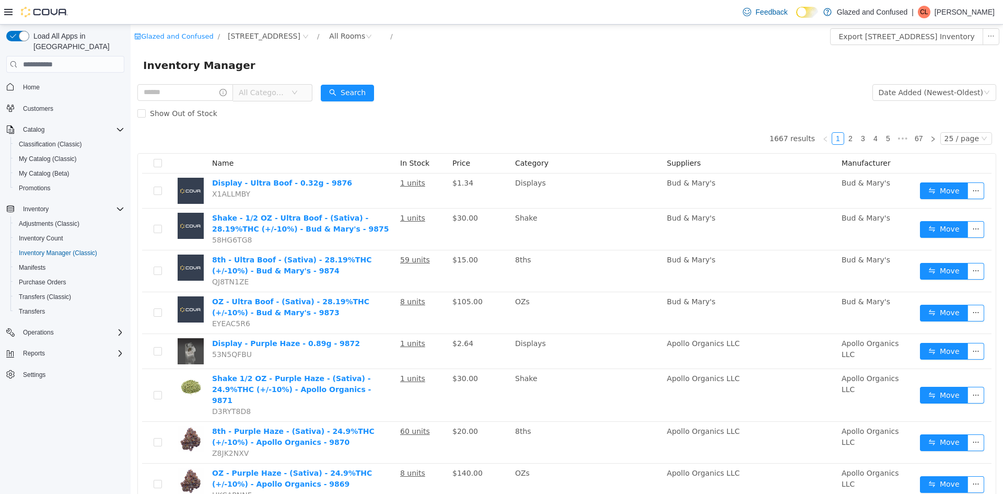
click at [304, 87] on span "All Categories" at bounding box center [269, 92] width 72 height 17
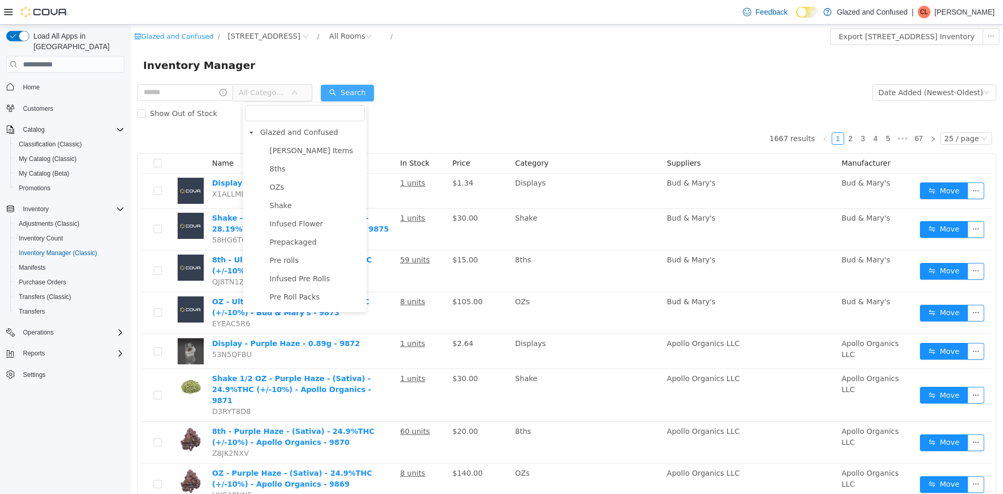
click at [350, 93] on button "Search" at bounding box center [347, 93] width 53 height 17
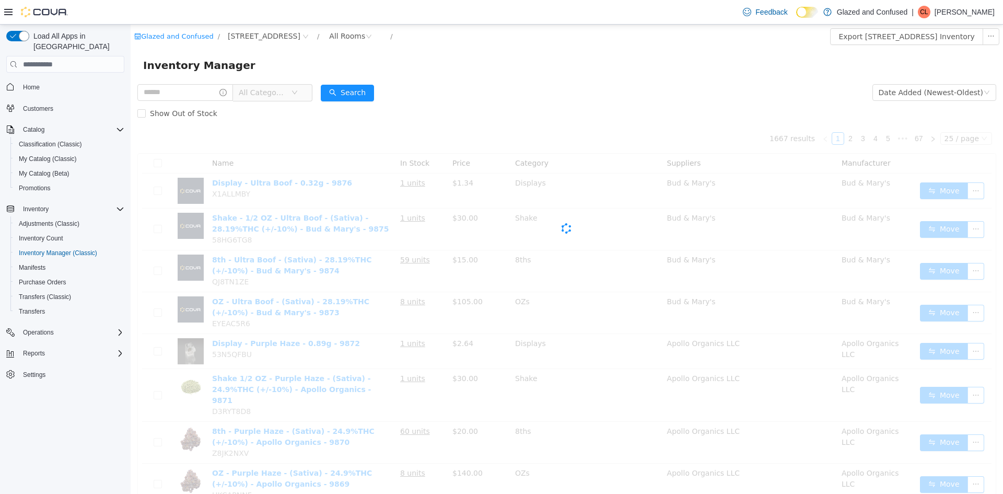
click at [475, 114] on div "Show Out of Stock" at bounding box center [566, 113] width 859 height 21
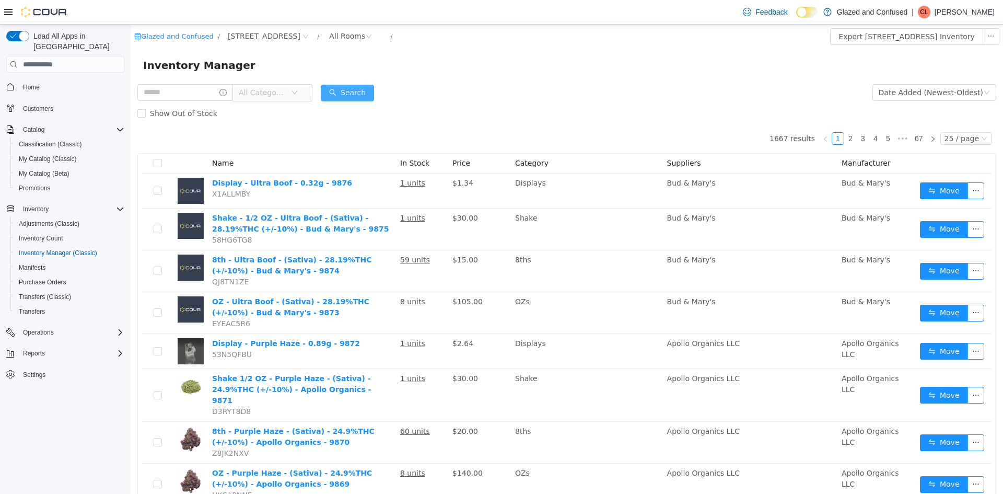
click at [359, 96] on button "Search" at bounding box center [347, 93] width 53 height 17
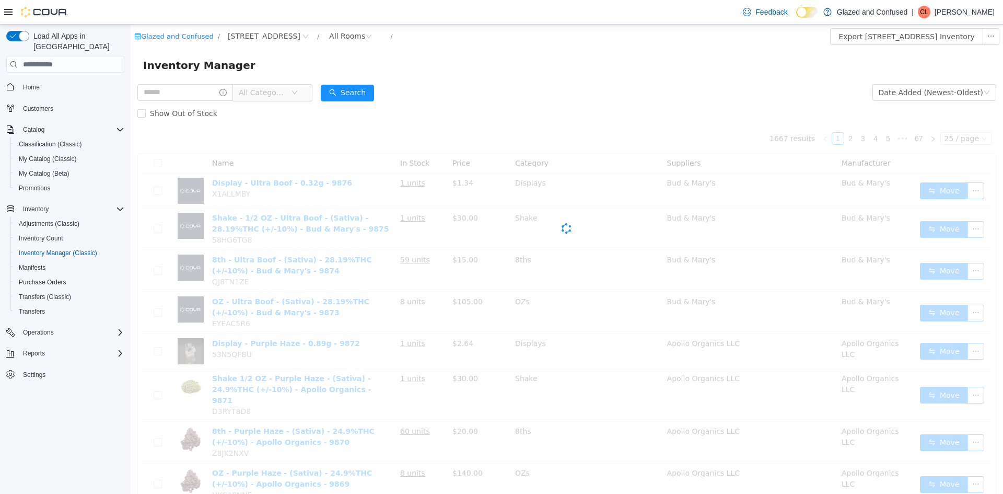
drag, startPoint x: 493, startPoint y: 131, endPoint x: 495, endPoint y: 124, distance: 7.1
click at [494, 131] on div "Cova-Icon" at bounding box center [566, 228] width 859 height 209
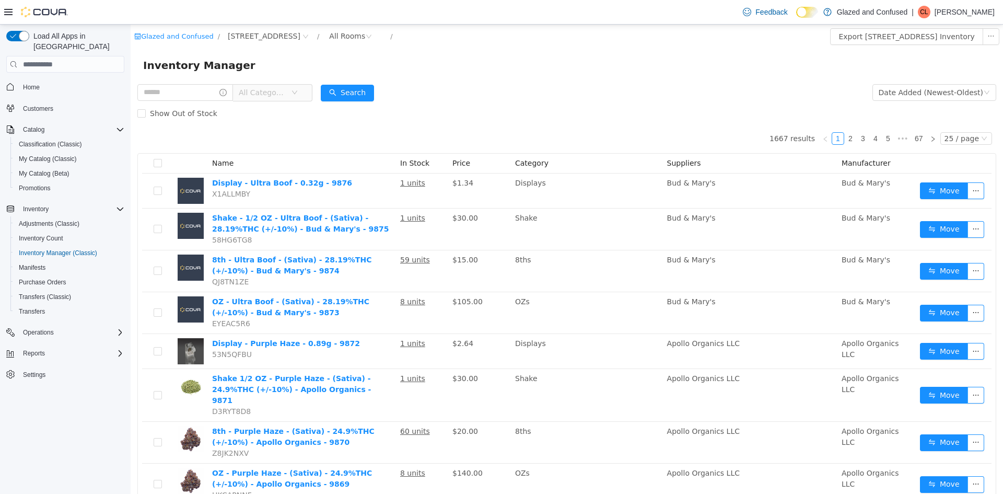
click at [494, 108] on div "Show Out of Stock" at bounding box center [566, 113] width 859 height 21
click at [370, 92] on button "Search" at bounding box center [347, 93] width 53 height 17
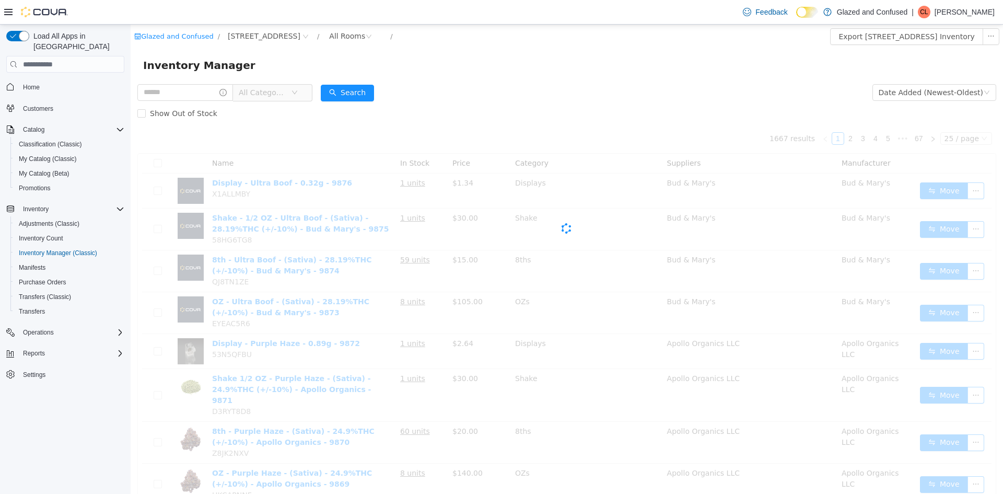
click at [630, 84] on form "All Categories Date Added (Newest-Oldest) Search Show Out of Stock" at bounding box center [566, 103] width 859 height 42
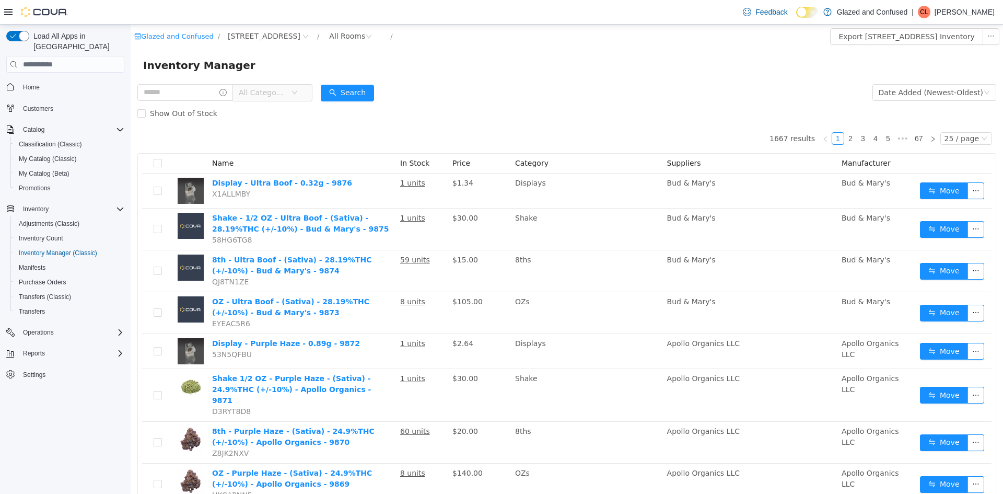
drag, startPoint x: 459, startPoint y: 85, endPoint x: 450, endPoint y: 85, distance: 8.9
click at [452, 85] on form "All Categories Date Added (Newest-Oldest) Search Show Out of Stock" at bounding box center [566, 103] width 859 height 42
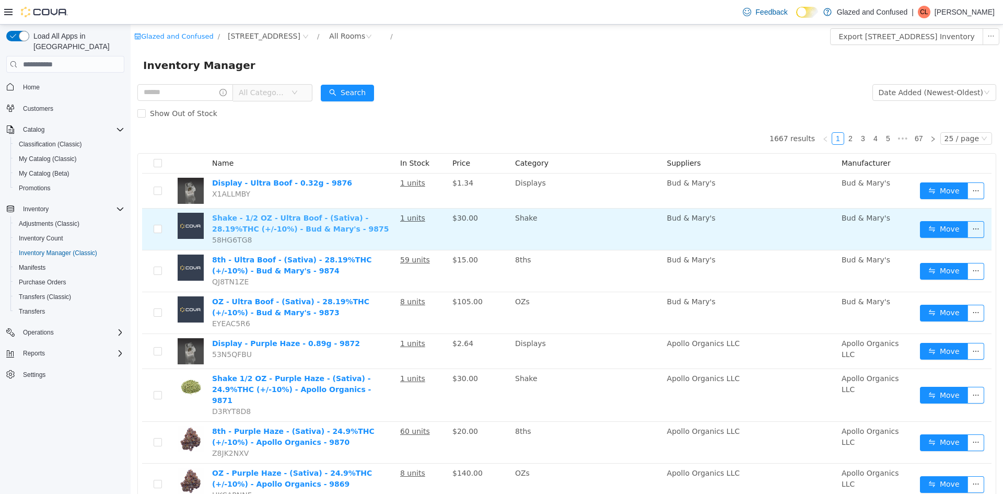
click at [269, 220] on link "Shake - 1/2 OZ - Ultra Boof - (Sativa) - 28.19%THC (+/-10%) - Bud & Mary's - 98…" at bounding box center [300, 223] width 177 height 19
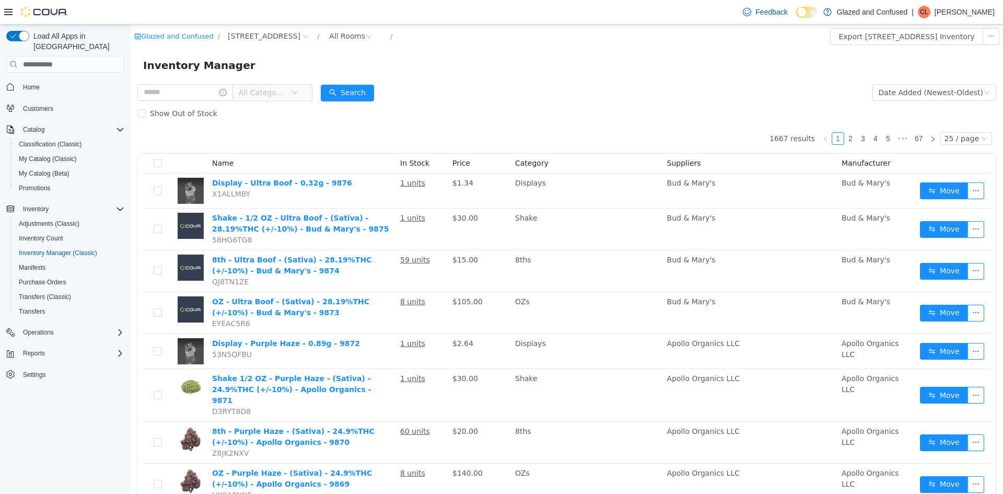
click at [7, 13] on icon at bounding box center [8, 12] width 8 height 6
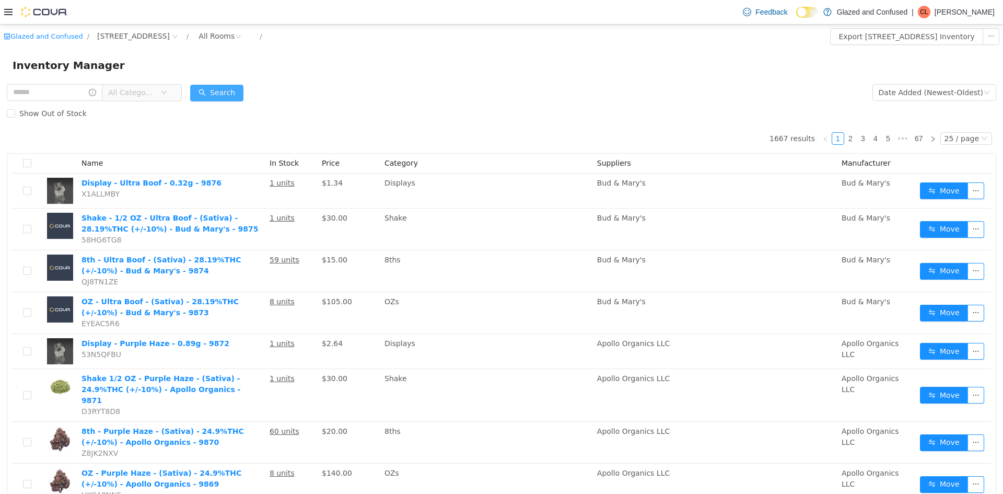
click at [233, 92] on button "Search" at bounding box center [216, 93] width 53 height 17
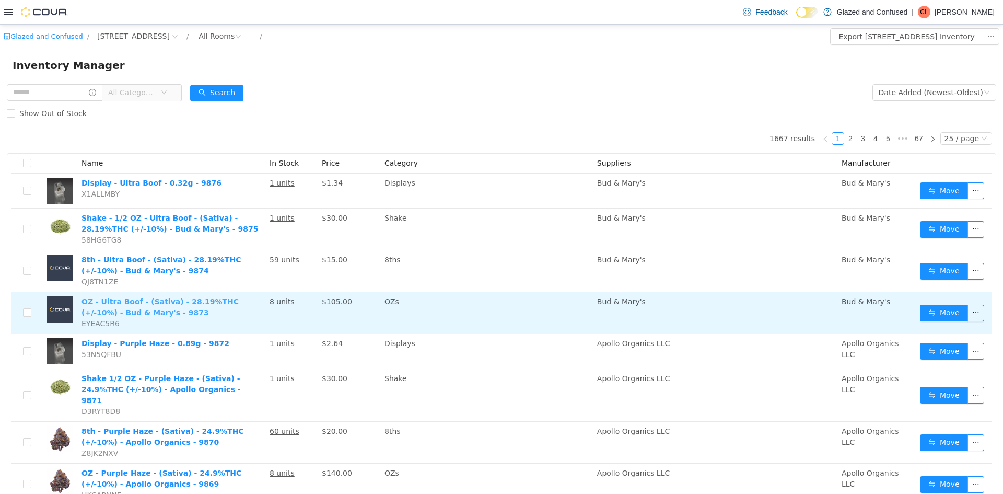
click at [129, 304] on link "OZ - Ultra Boof - (Sativa) - 28.19%THC (+/-10%) - Bud & Mary's - 9873" at bounding box center [160, 306] width 157 height 19
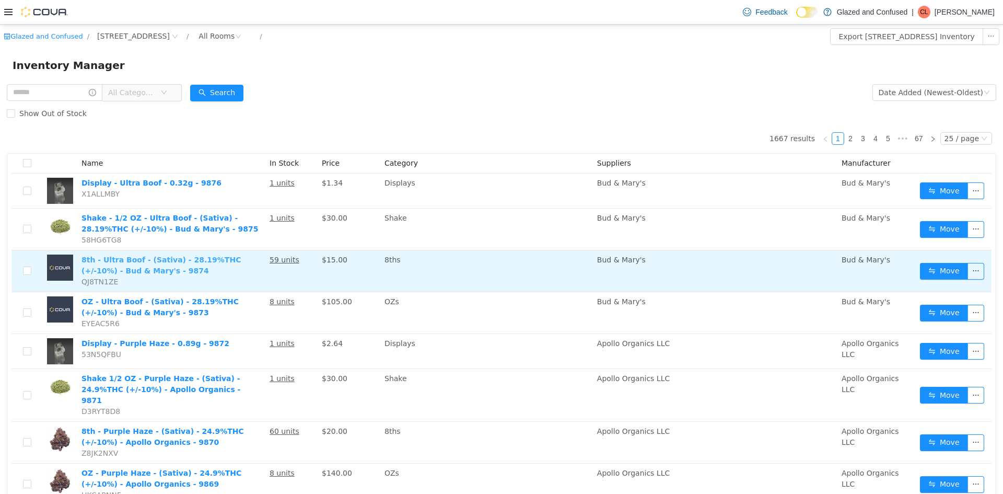
click at [106, 272] on link "8th - Ultra Boof - (Sativa) - 28.19%THC (+/-10%) - Bud & Mary's - 9874" at bounding box center [161, 265] width 159 height 19
click at [123, 270] on link "8th - Ultra Boof - (Sativa) - 28.19%THC (+/-10%) - Bud & Mary's - 9874" at bounding box center [161, 265] width 159 height 19
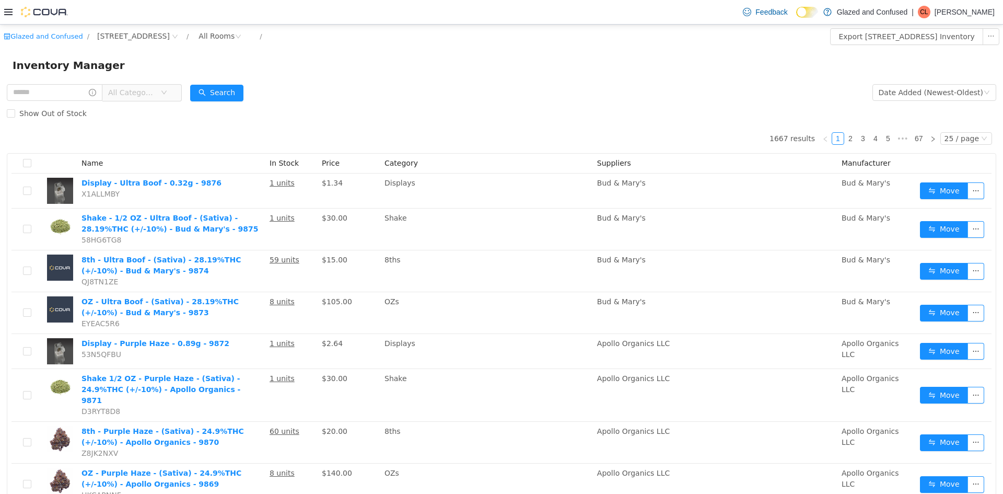
click at [237, 80] on div "Inventory Manager" at bounding box center [501, 65] width 1003 height 33
click at [238, 80] on div "Inventory Manager" at bounding box center [501, 65] width 1003 height 33
click at [236, 90] on button "Search" at bounding box center [216, 93] width 53 height 17
click at [233, 100] on button "Search" at bounding box center [216, 93] width 53 height 17
drag, startPoint x: 340, startPoint y: 107, endPoint x: 332, endPoint y: 105, distance: 7.6
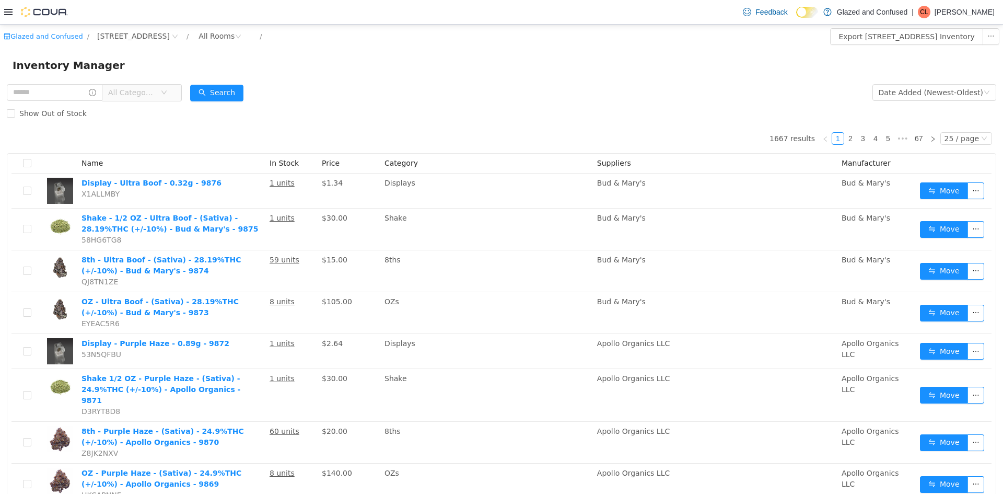
click at [338, 107] on div "Show Out of Stock" at bounding box center [502, 113] width 990 height 21
click at [8, 12] on icon at bounding box center [8, 12] width 8 height 6
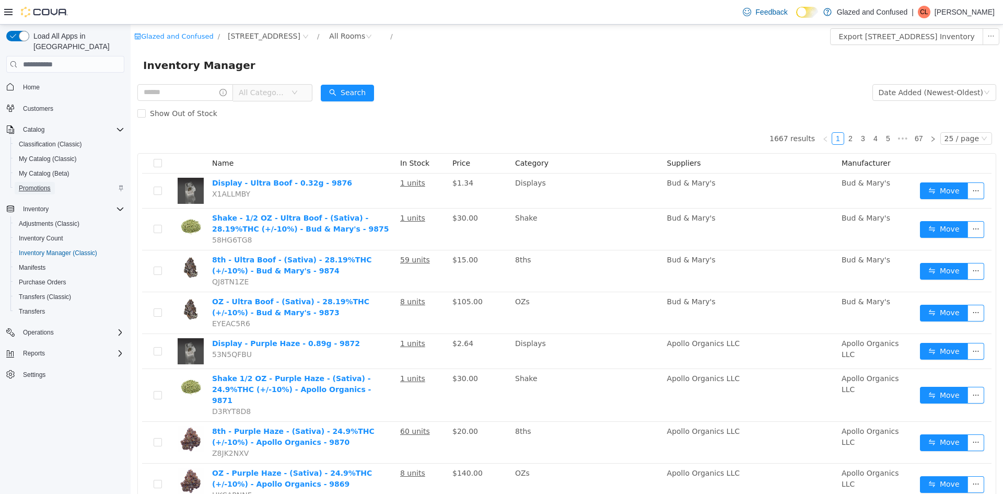
click at [39, 184] on span "Promotions" at bounding box center [35, 188] width 32 height 8
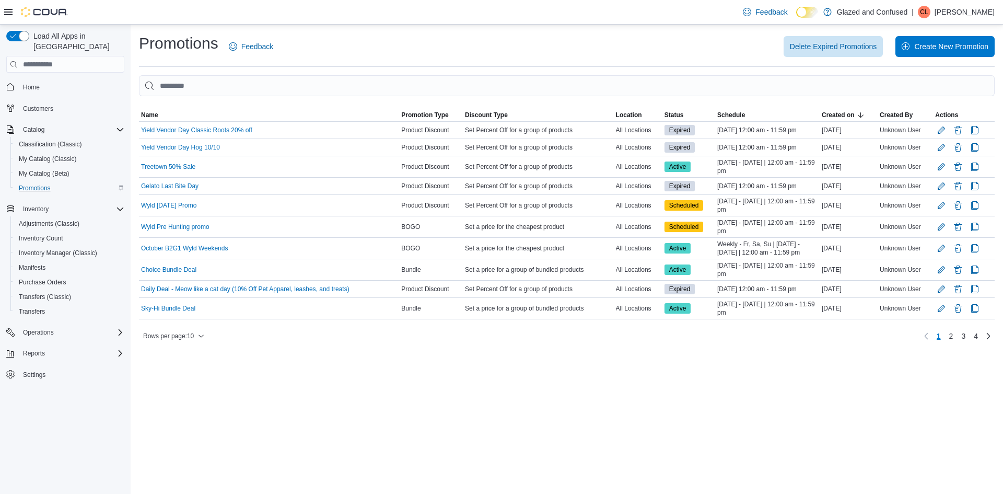
click at [6, 13] on icon at bounding box center [8, 12] width 8 height 8
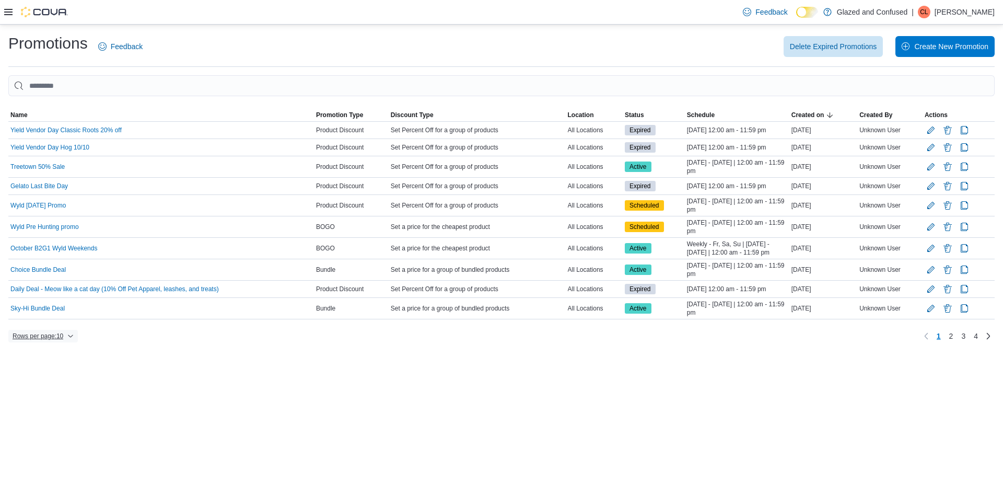
click at [68, 332] on span "Rows per page : 10" at bounding box center [43, 336] width 61 height 13
click at [57, 315] on span "50 rows" at bounding box center [56, 315] width 33 height 8
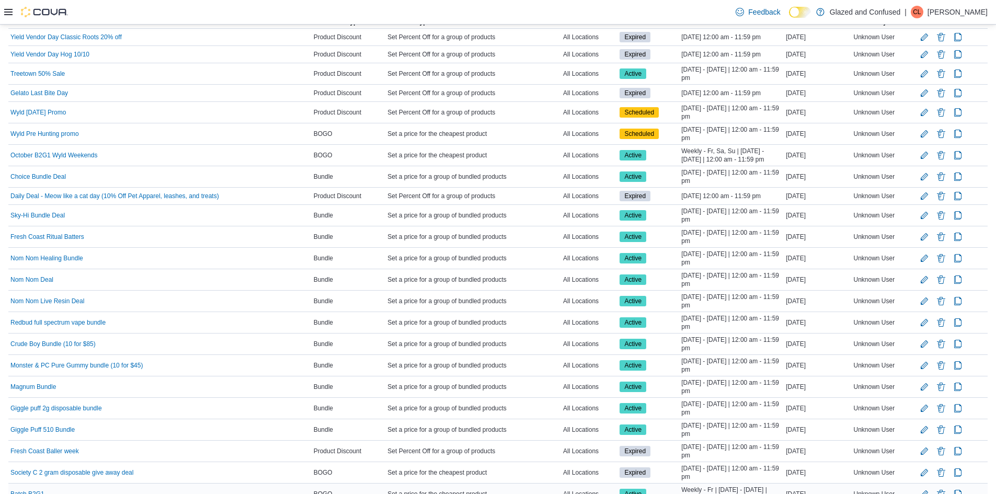
scroll to position [157, 0]
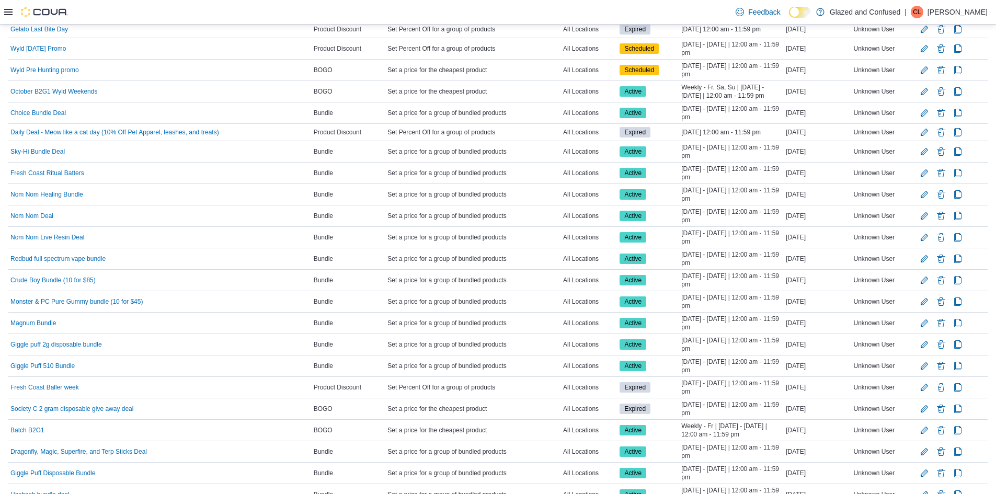
click at [948, 8] on div "| CL Chad Lacy" at bounding box center [945, 12] width 83 height 13
click at [951, 101] on button "Sign Out" at bounding box center [935, 102] width 96 height 17
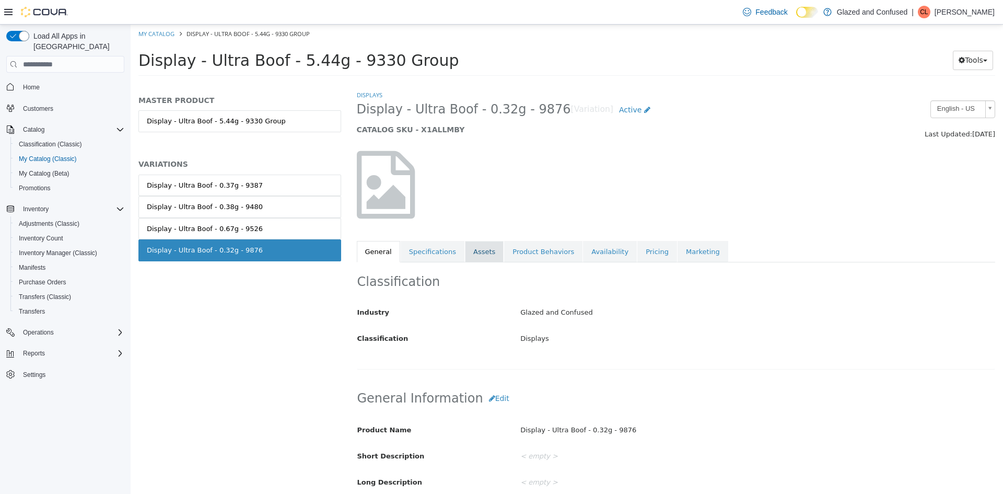
click at [470, 261] on link "Assets" at bounding box center [484, 252] width 39 height 22
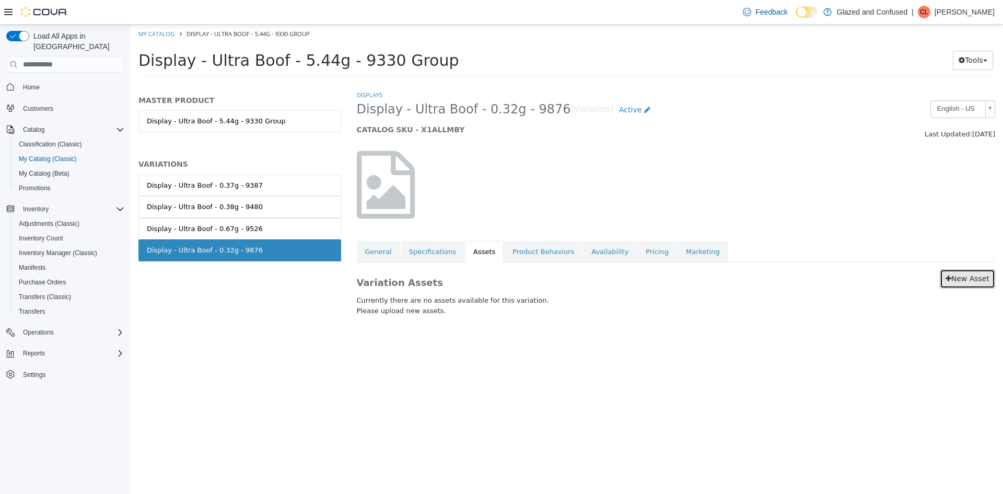
click at [972, 275] on link "New Asset" at bounding box center [967, 278] width 55 height 19
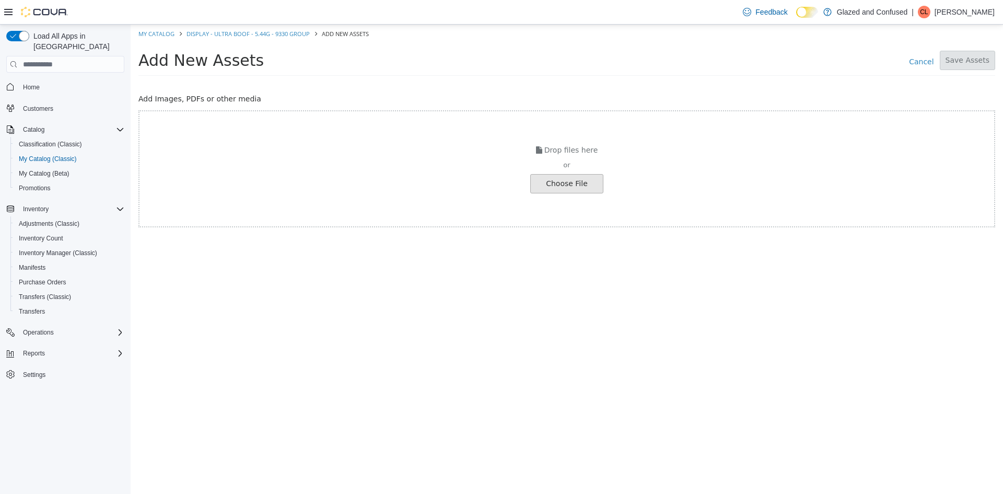
click at [546, 176] on input "file" at bounding box center [20, 184] width 1167 height 18
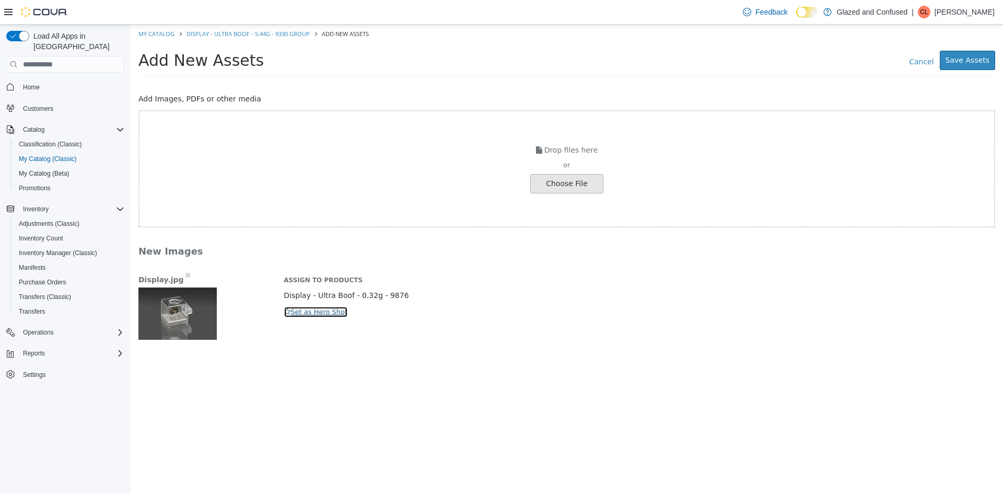
click at [301, 310] on button "Set as Hero Shot" at bounding box center [316, 311] width 64 height 11
click at [951, 66] on button "Save Assets" at bounding box center [967, 60] width 55 height 19
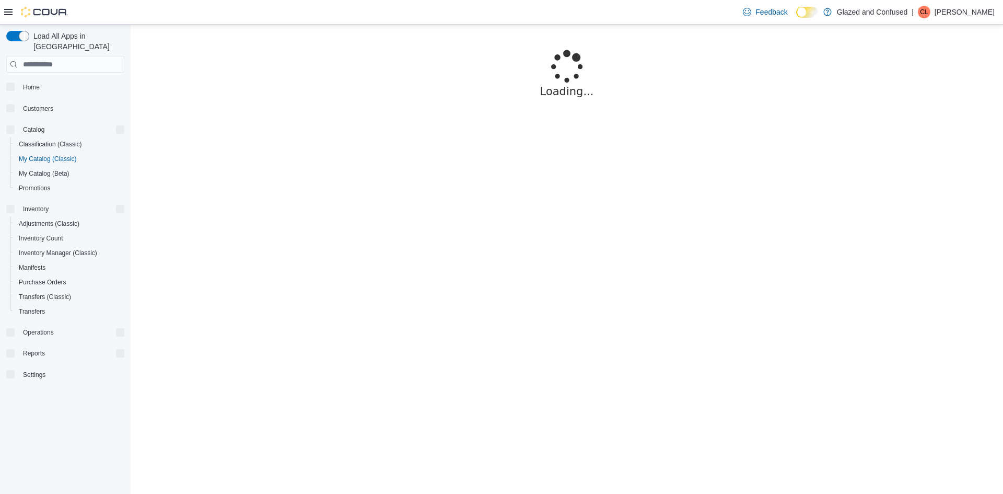
click at [4, 13] on div "Feedback Dark Mode Glazed and Confused | CL [PERSON_NAME]" at bounding box center [501, 12] width 1003 height 25
click at [9, 11] on icon at bounding box center [8, 12] width 8 height 8
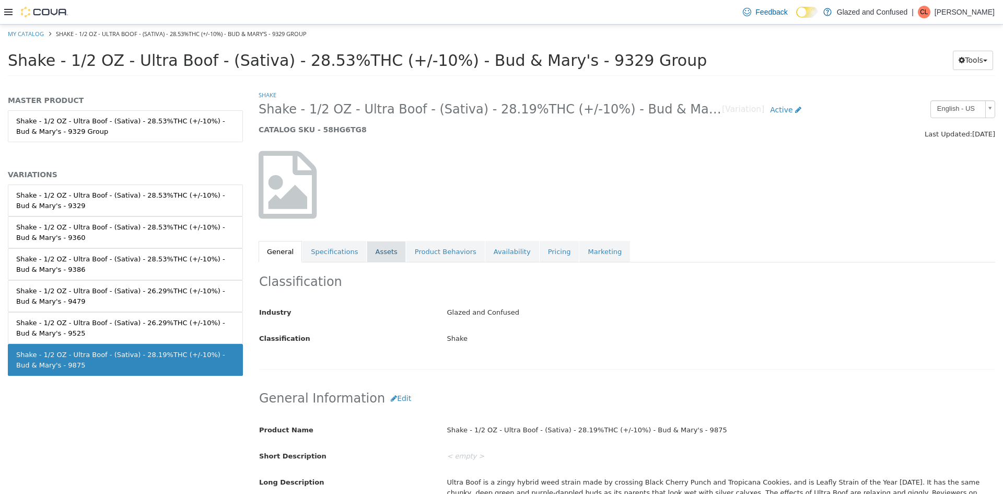
click at [377, 253] on link "Assets" at bounding box center [386, 252] width 39 height 22
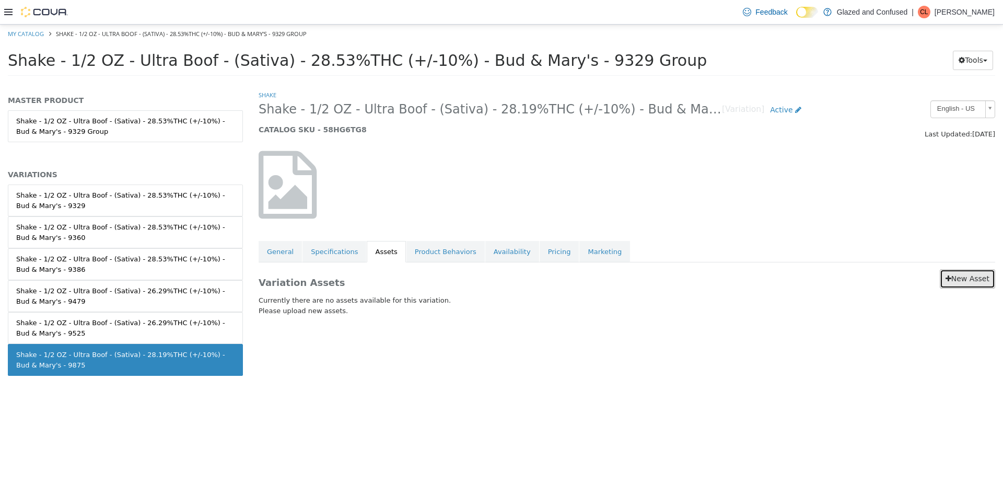
click at [944, 277] on link "New Asset" at bounding box center [967, 278] width 55 height 19
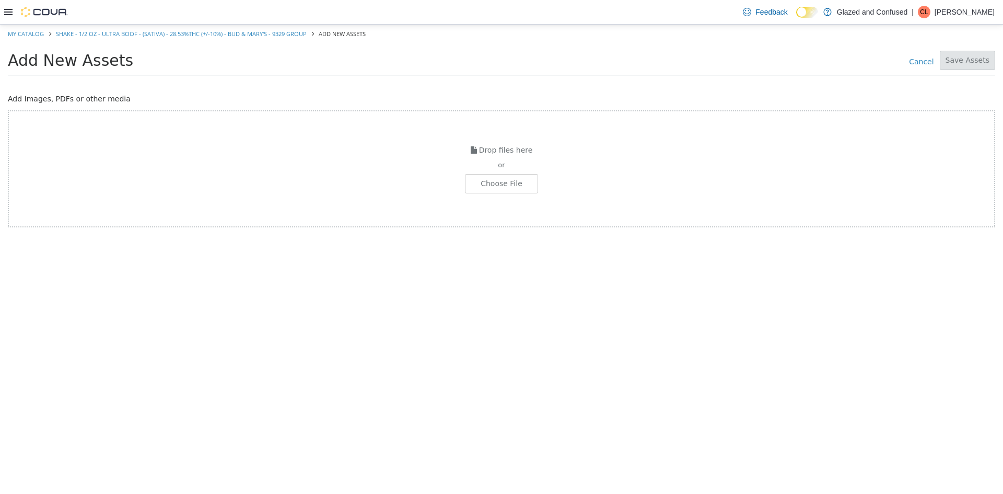
click at [464, 188] on div "Drop files here or Choose File" at bounding box center [502, 168] width 988 height 117
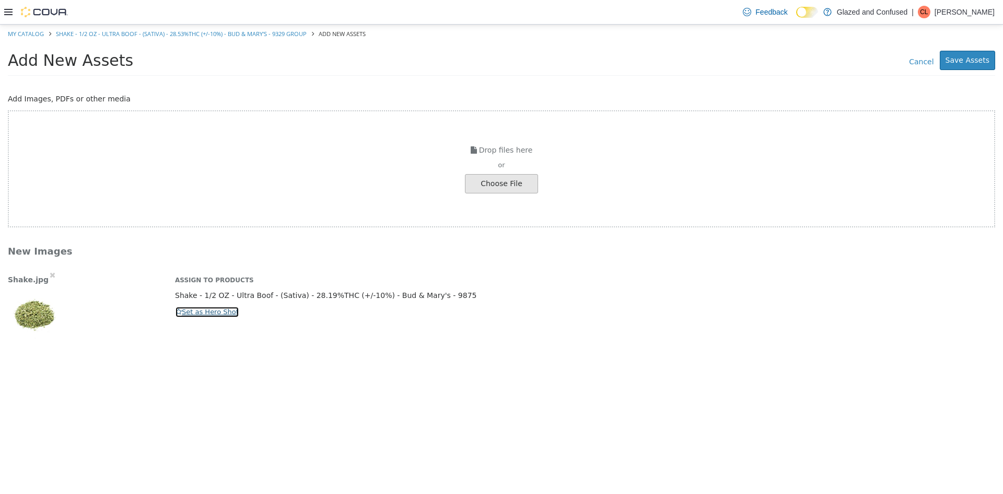
click at [205, 310] on button "Set as Hero Shot" at bounding box center [207, 311] width 64 height 11
click at [977, 63] on button "Save Assets" at bounding box center [967, 60] width 55 height 19
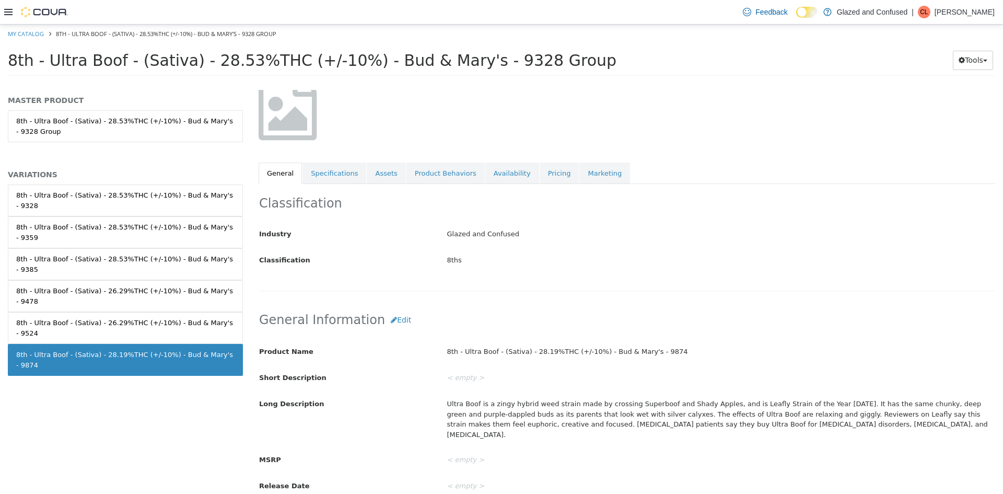
scroll to position [52, 0]
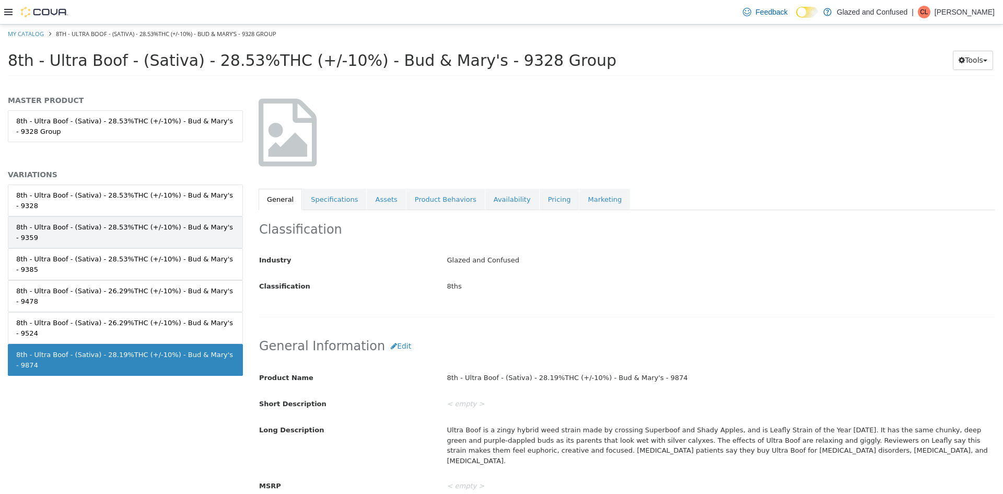
click at [203, 222] on div "8th - Ultra Boof - (Sativa) - 28.53%THC (+/-10%) - Bud & Mary's - 9359" at bounding box center [125, 232] width 218 height 20
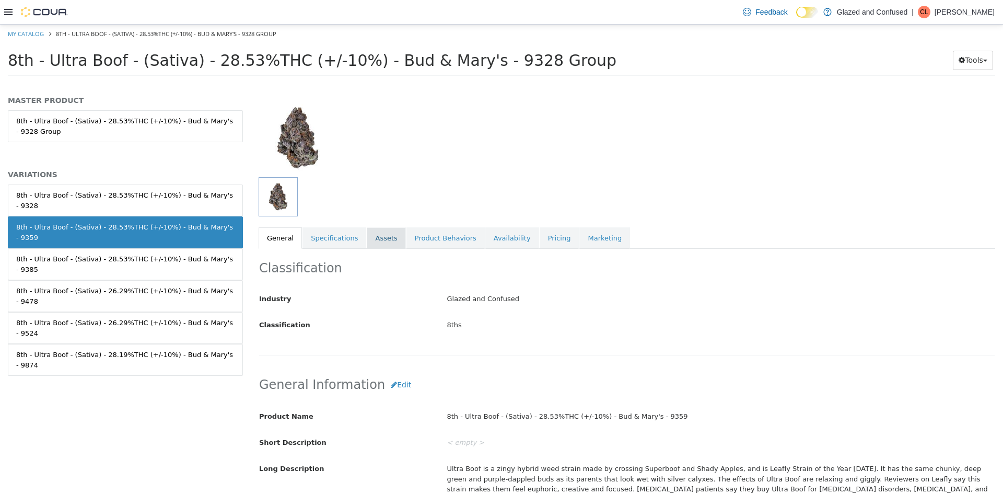
click at [370, 240] on link "Assets" at bounding box center [386, 238] width 39 height 22
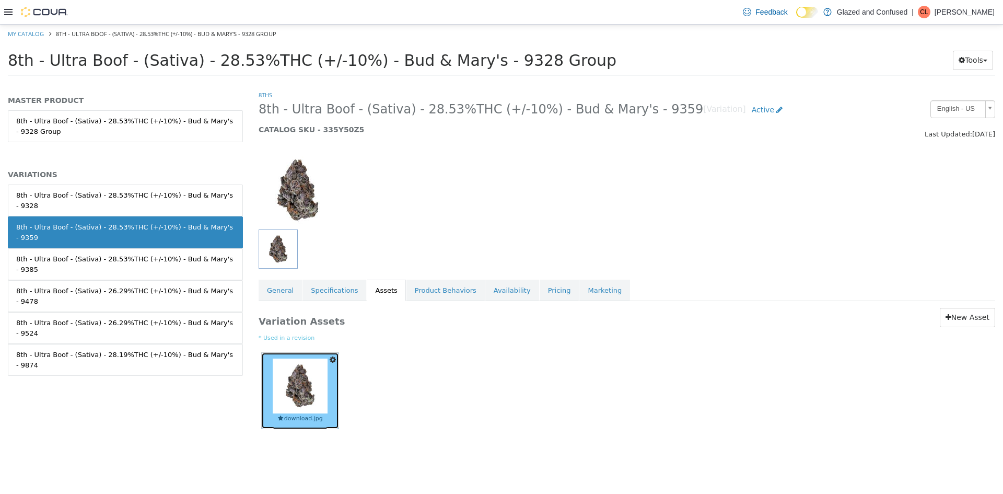
click at [301, 405] on img at bounding box center [300, 386] width 55 height 55
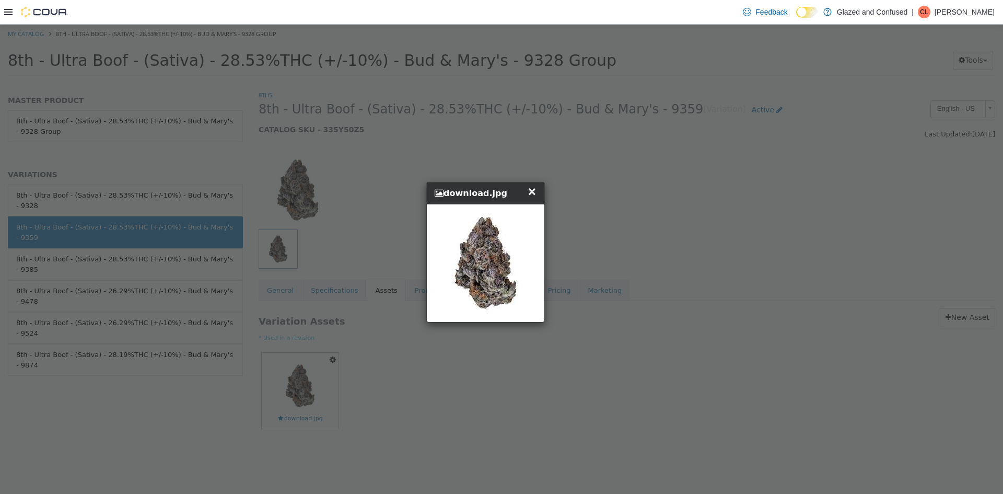
click at [737, 166] on div "× Close download.jpg" at bounding box center [486, 252] width 973 height 455
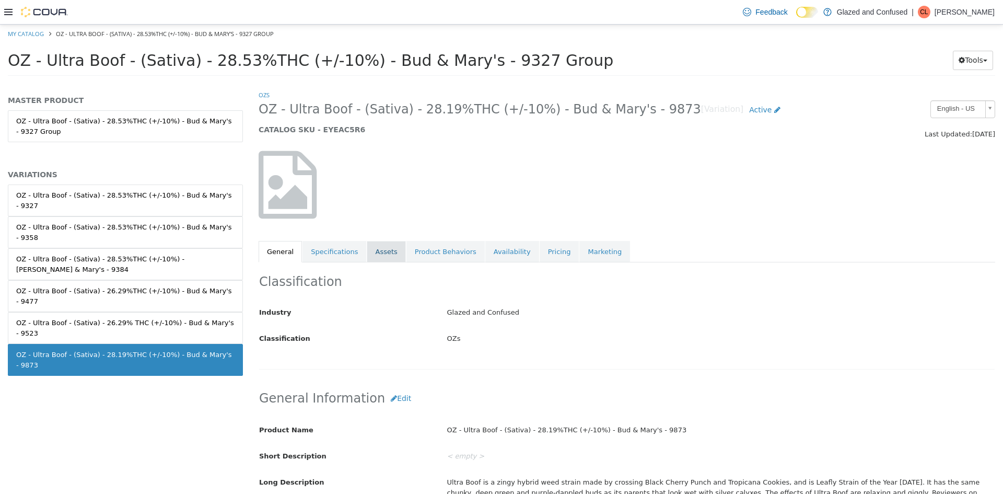
click at [367, 248] on link "Assets" at bounding box center [386, 252] width 39 height 22
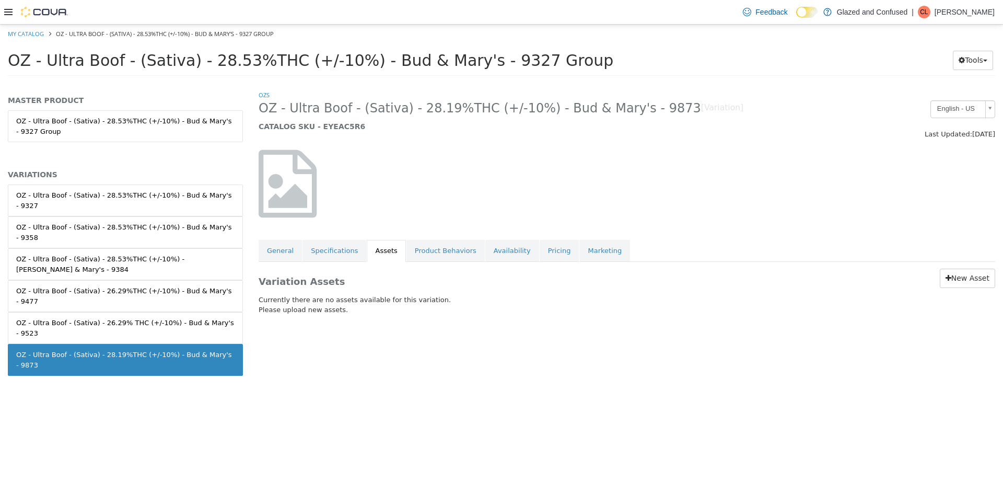
click at [956, 266] on div "Variation Assets New Asset Currently there are no assets available for this var…" at bounding box center [627, 294] width 753 height 64
drag, startPoint x: 958, startPoint y: 267, endPoint x: 964, endPoint y: 280, distance: 14.3
click at [960, 274] on div "Variation Assets New Asset Currently there are no assets available for this var…" at bounding box center [627, 294] width 753 height 64
click at [964, 280] on link "New Asset" at bounding box center [967, 278] width 55 height 19
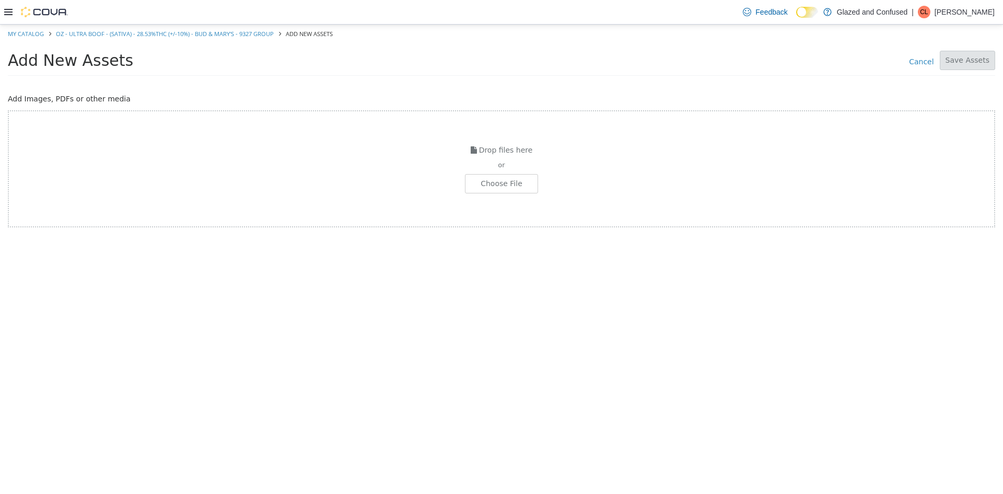
click at [517, 168] on div "or" at bounding box center [502, 165] width 986 height 10
click at [500, 172] on div "Drop files here or Choose File" at bounding box center [502, 168] width 988 height 117
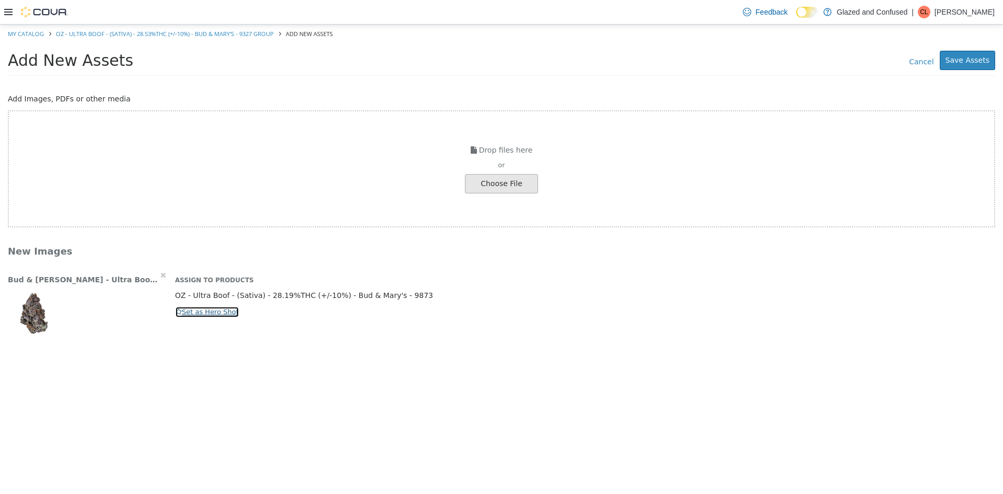
click at [190, 307] on button "Set as Hero Shot" at bounding box center [207, 311] width 64 height 11
click at [977, 59] on button "Save Assets" at bounding box center [967, 60] width 55 height 19
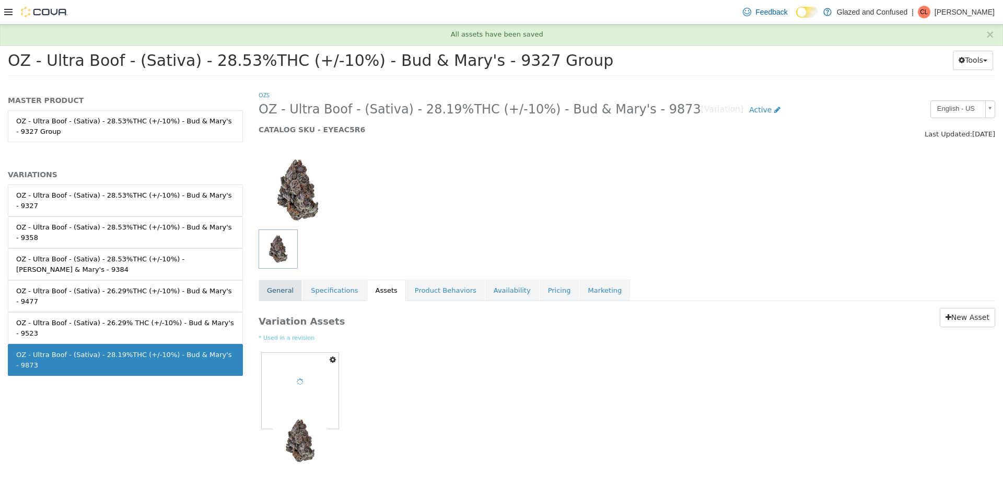
click at [289, 298] on link "General" at bounding box center [280, 291] width 43 height 22
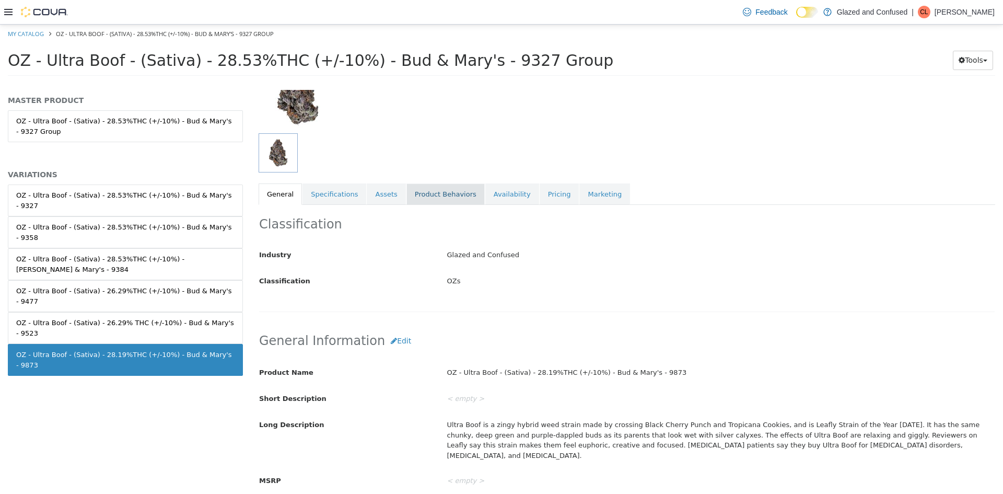
scroll to position [105, 0]
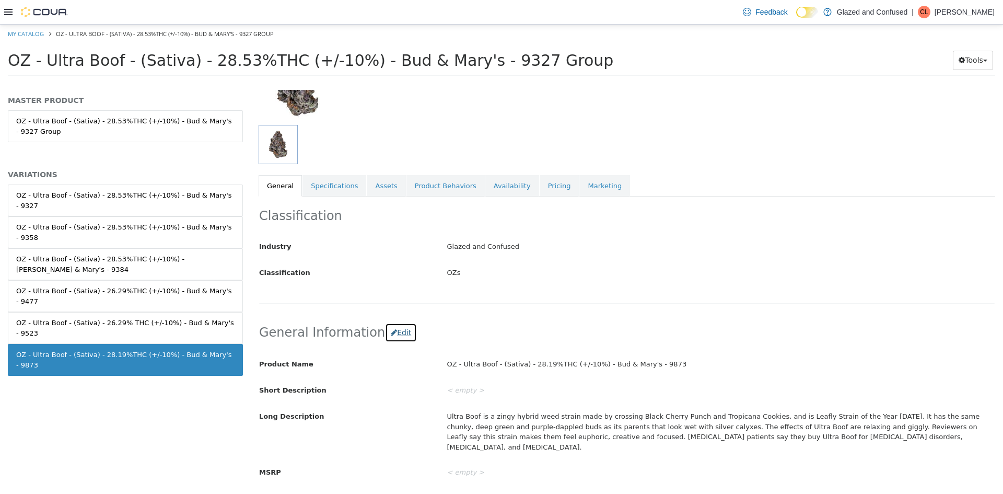
click at [385, 332] on button "Edit" at bounding box center [401, 332] width 32 height 19
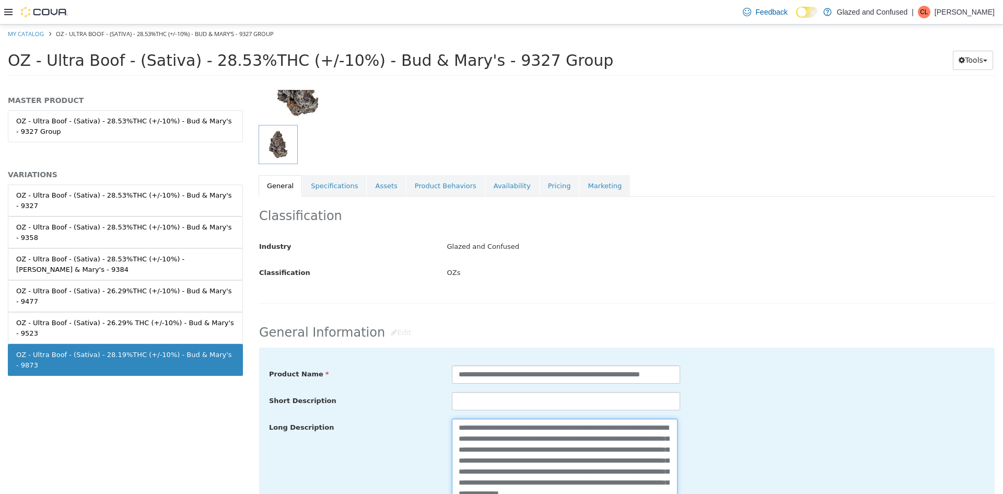
drag, startPoint x: 566, startPoint y: 433, endPoint x: 524, endPoint y: 430, distance: 41.9
click at [524, 430] on textarea "**********" at bounding box center [565, 477] width 226 height 117
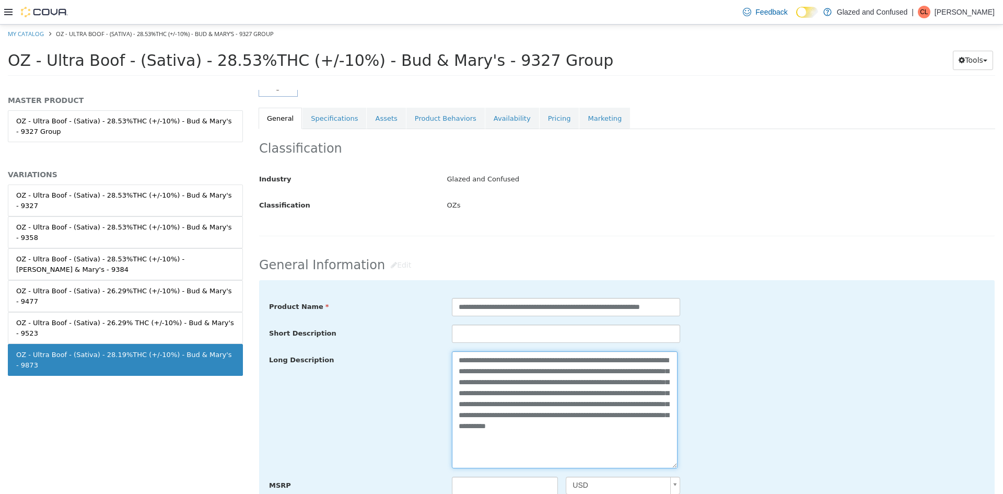
scroll to position [261, 0]
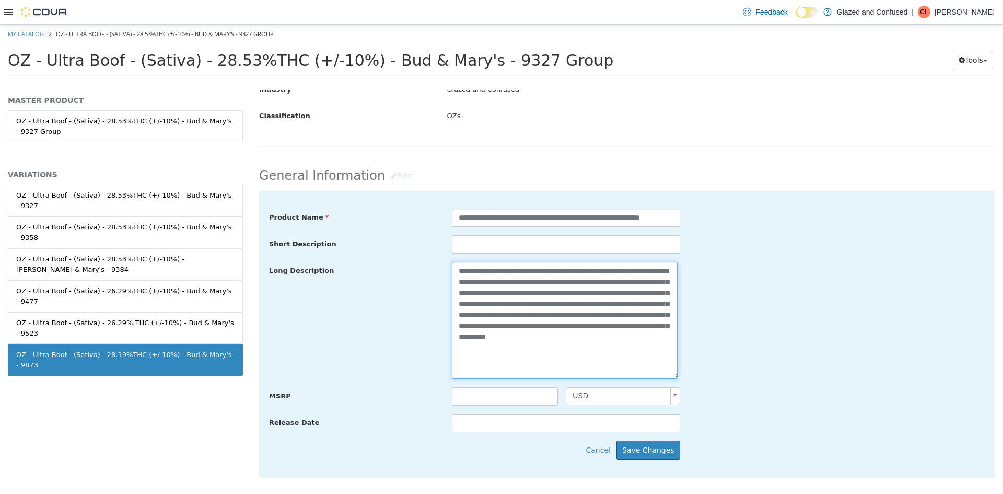
drag, startPoint x: 632, startPoint y: 317, endPoint x: 569, endPoint y: 314, distance: 63.3
click at [569, 314] on textarea "**********" at bounding box center [565, 320] width 226 height 117
click at [589, 350] on textarea "**********" at bounding box center [565, 320] width 226 height 117
click at [595, 336] on textarea "**********" at bounding box center [565, 320] width 226 height 117
click at [559, 339] on textarea "**********" at bounding box center [565, 320] width 226 height 117
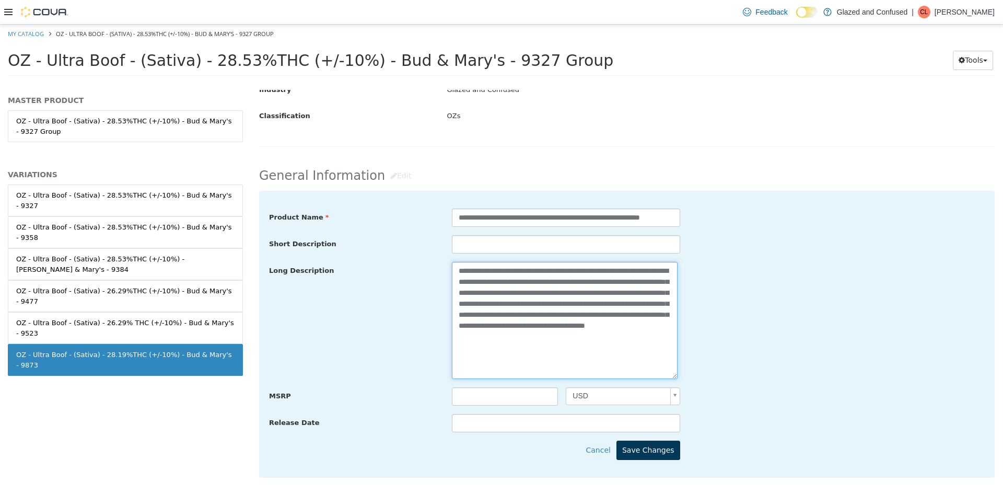
type textarea "**********"
click at [669, 454] on button "Save Changes" at bounding box center [649, 450] width 64 height 19
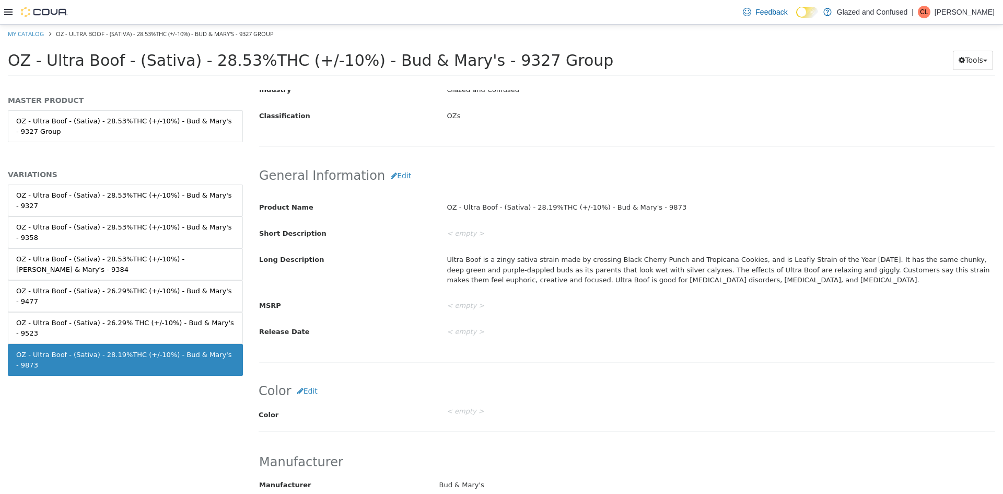
click at [489, 270] on div "Ultra Boof is a zingy sativa strain made by crossing Black Cherry Punch and Tro…" at bounding box center [722, 270] width 564 height 38
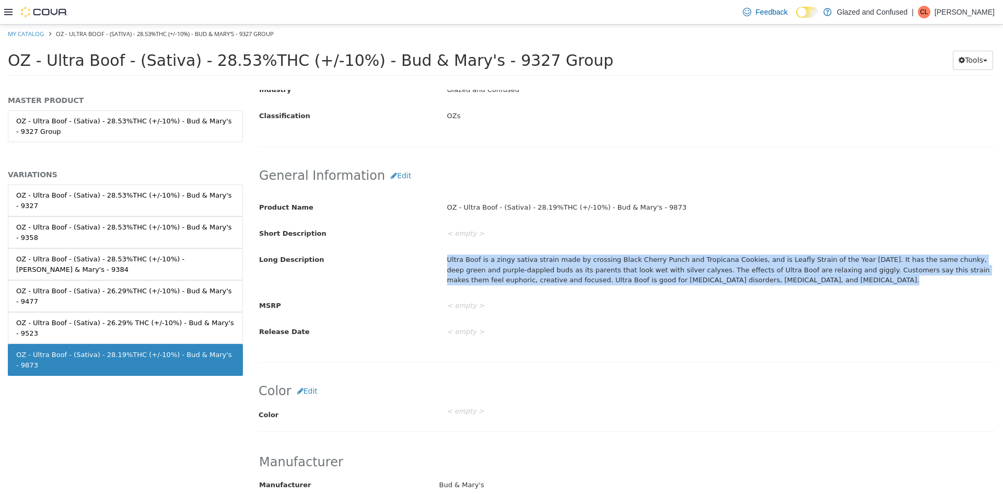
click at [489, 270] on div "Ultra Boof is a zingy sativa strain made by crossing Black Cherry Punch and Tro…" at bounding box center [722, 270] width 564 height 38
copy div "Ultra Boof is a zingy sativa strain made by crossing Black Cherry Punch and Tro…"
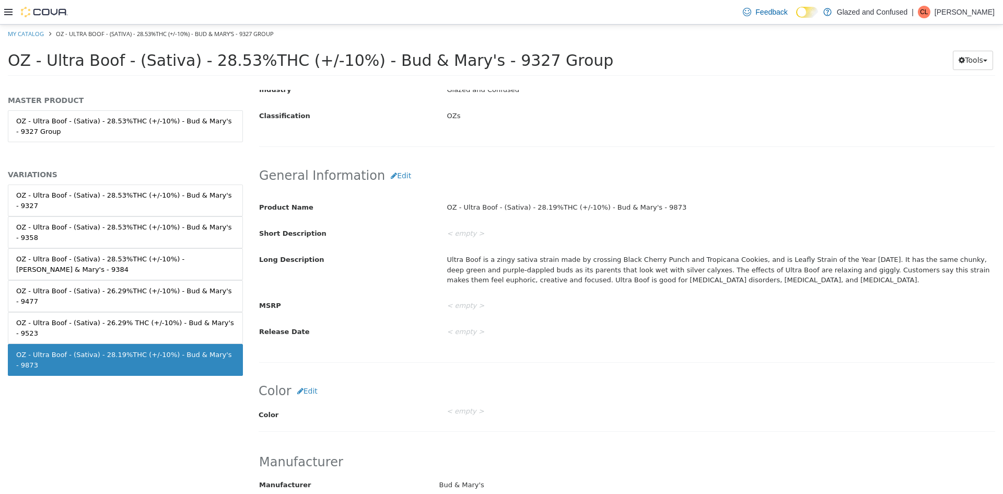
click at [676, 170] on h2 "General Information Edit" at bounding box center [627, 175] width 736 height 19
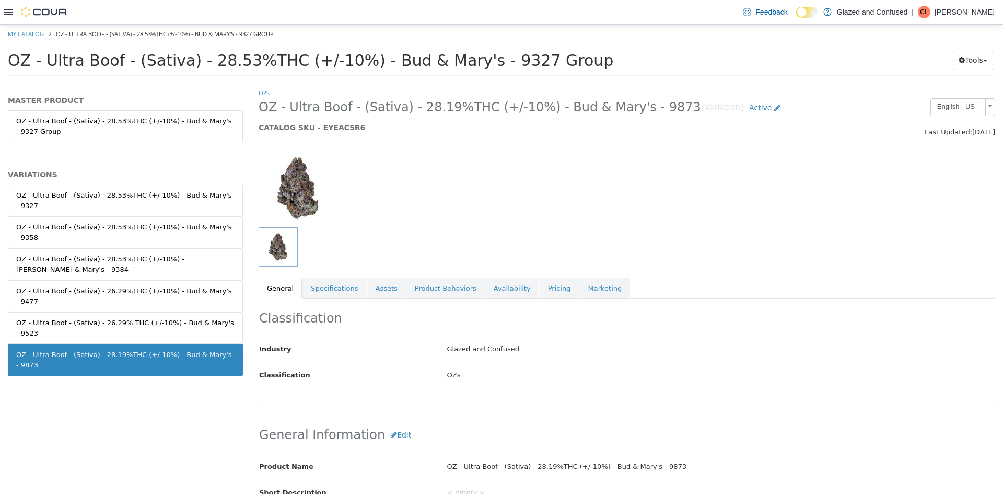
scroll to position [0, 0]
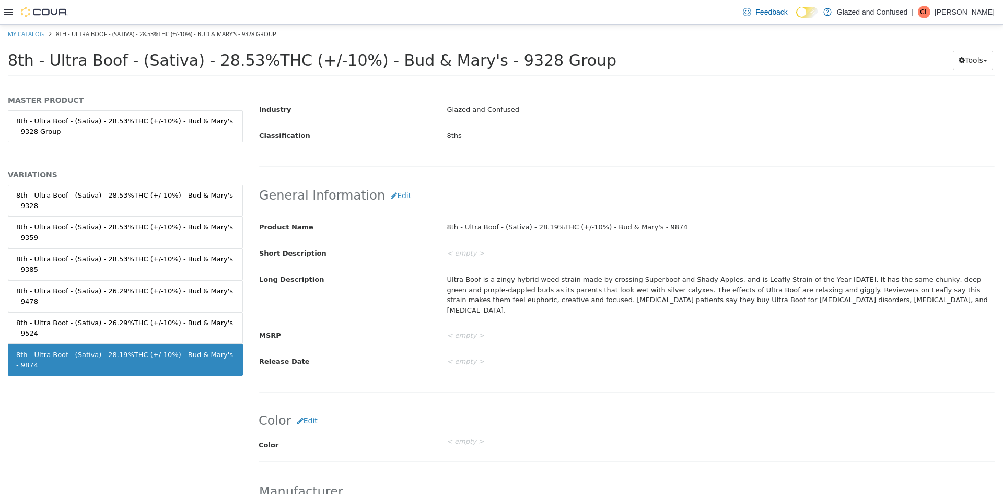
scroll to position [209, 0]
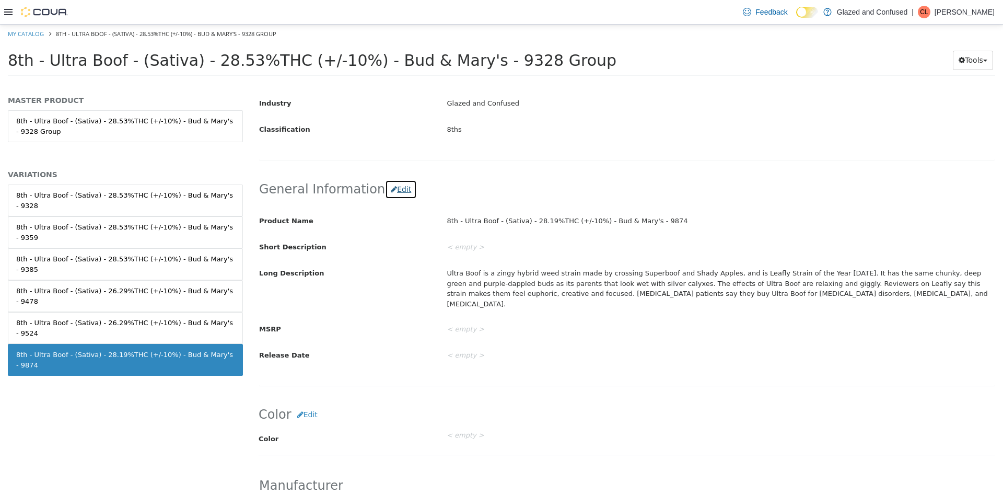
click at [392, 193] on button "Edit" at bounding box center [401, 189] width 32 height 19
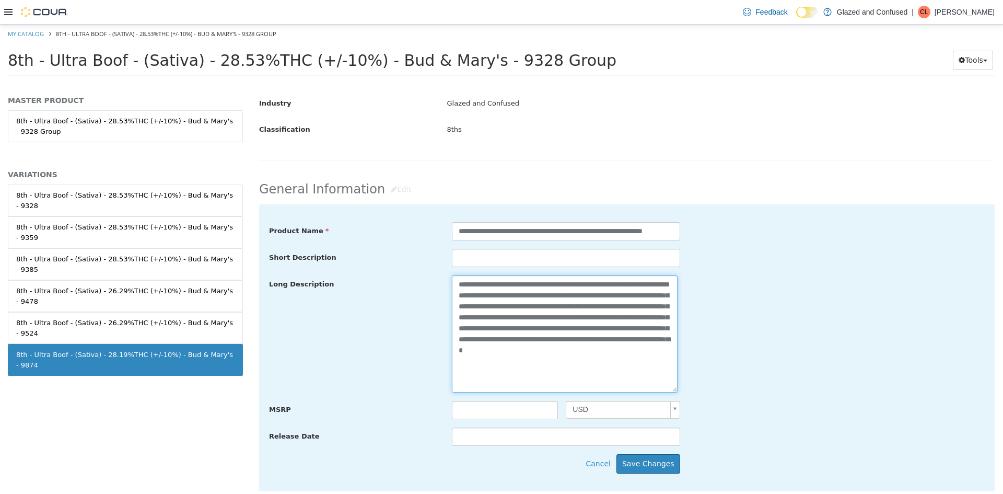
drag, startPoint x: 615, startPoint y: 375, endPoint x: 409, endPoint y: 209, distance: 265.0
click at [412, 207] on div "**********" at bounding box center [627, 347] width 736 height 287
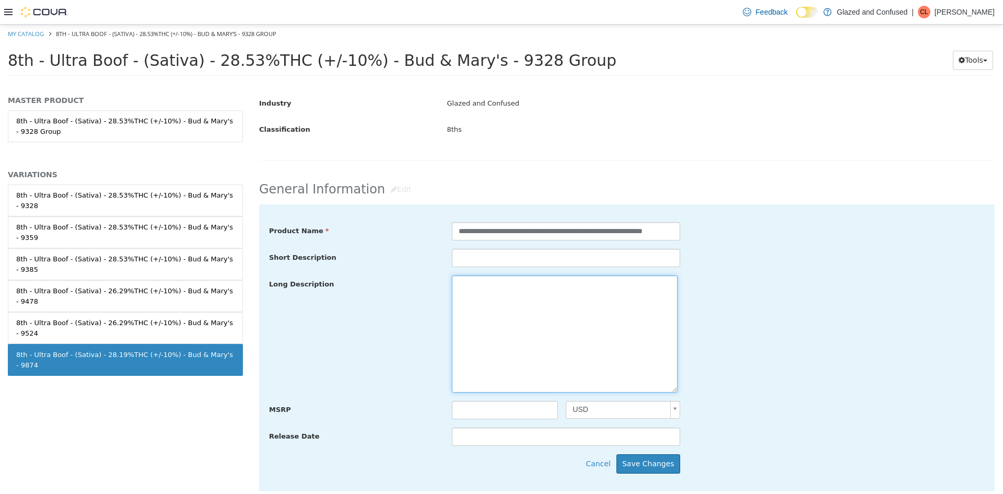
paste textarea "**********"
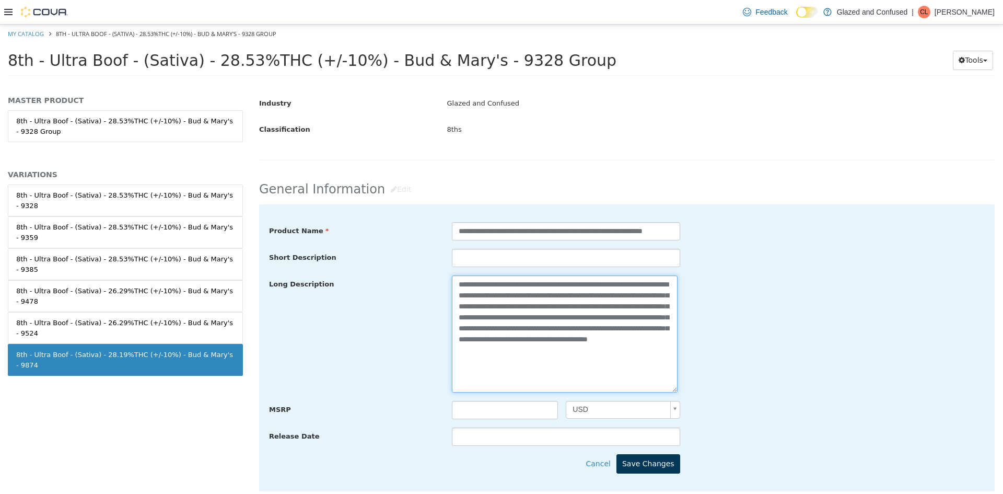
type textarea "**********"
click at [638, 462] on button "Save Changes" at bounding box center [649, 463] width 64 height 19
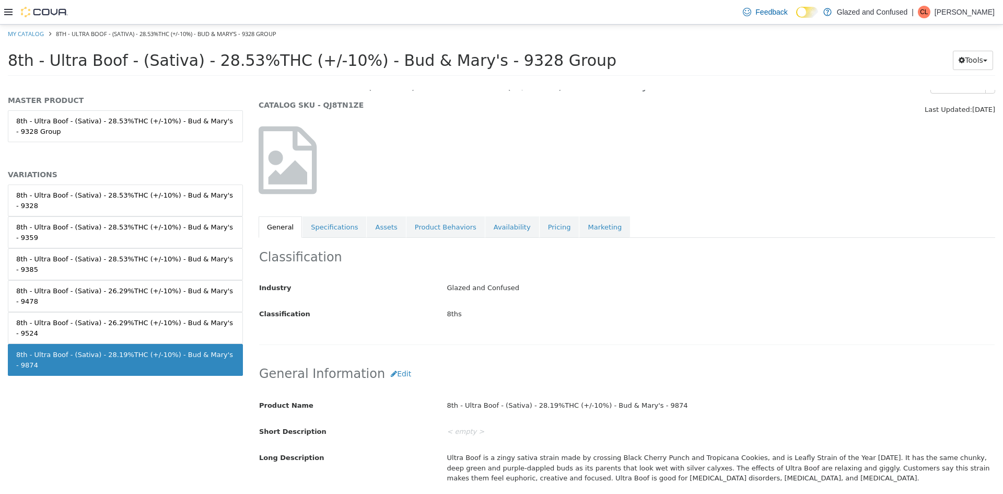
scroll to position [0, 0]
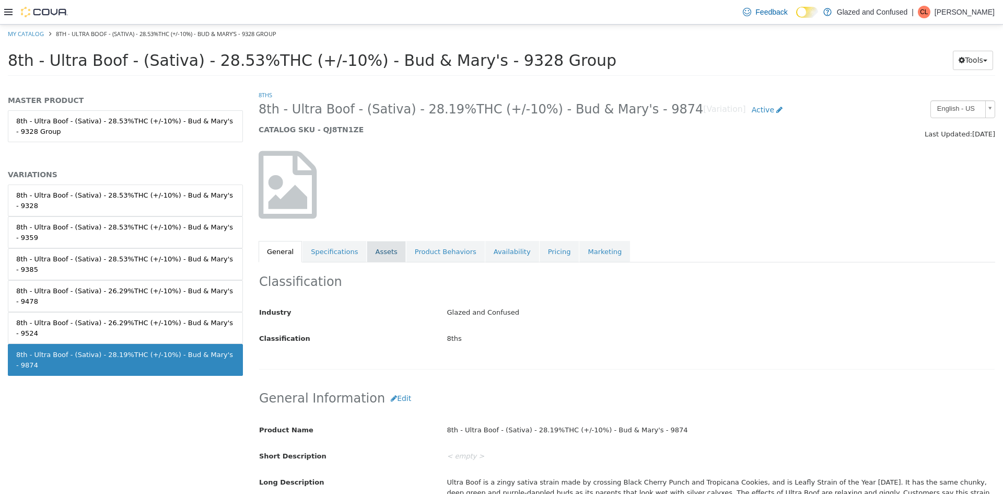
click at [375, 247] on link "Assets" at bounding box center [386, 252] width 39 height 22
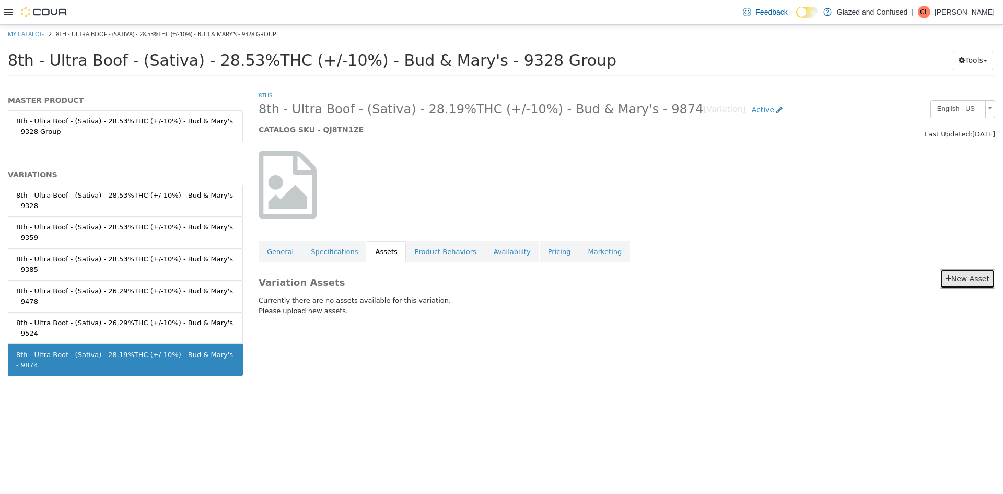
click at [965, 282] on link "New Asset" at bounding box center [967, 278] width 55 height 19
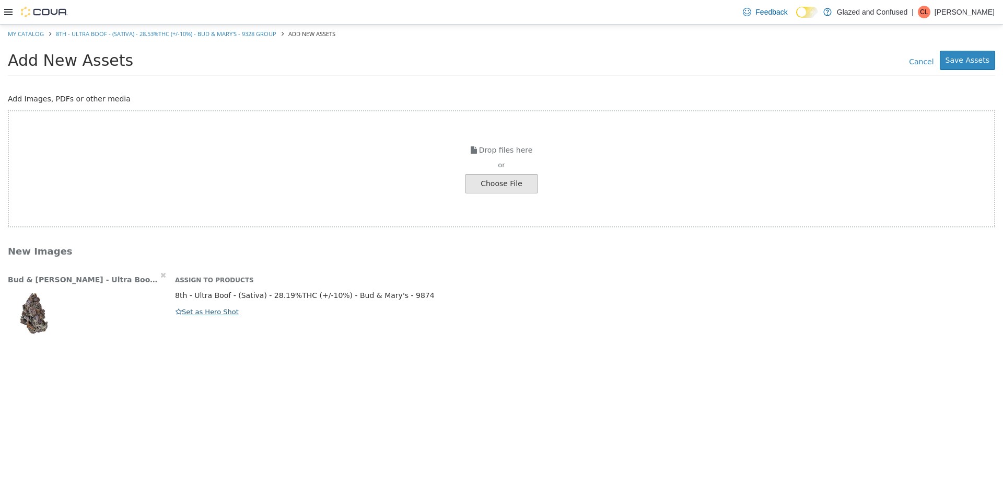
drag, startPoint x: 209, startPoint y: 303, endPoint x: 195, endPoint y: 314, distance: 17.1
click at [205, 306] on div "Assign to Products 8th - Ultra Boof - (Sativa) - 28.19%THC (+/-10%) - Bud & Mar…" at bounding box center [585, 294] width 836 height 48
click at [195, 314] on button "Set as Hero Shot" at bounding box center [207, 311] width 64 height 11
click at [962, 64] on button "Save Assets" at bounding box center [967, 60] width 55 height 19
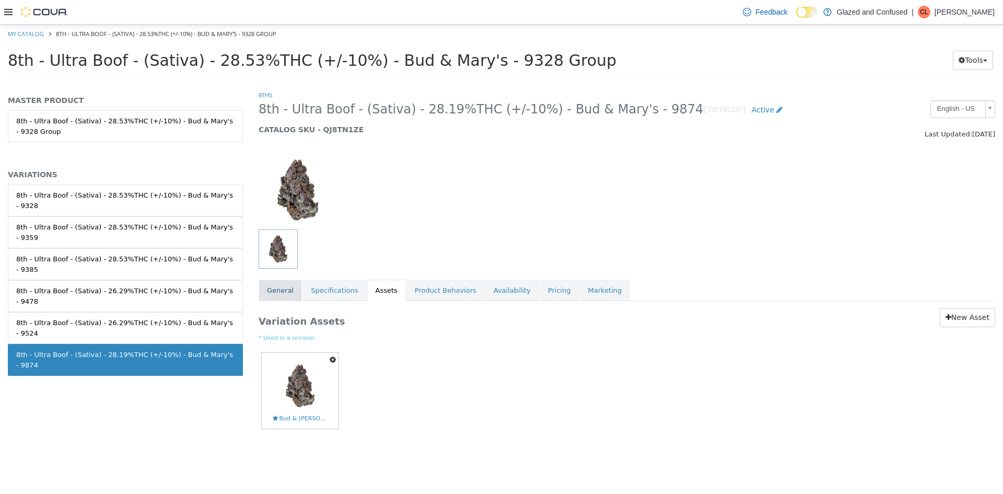
click at [291, 283] on link "General" at bounding box center [280, 291] width 43 height 22
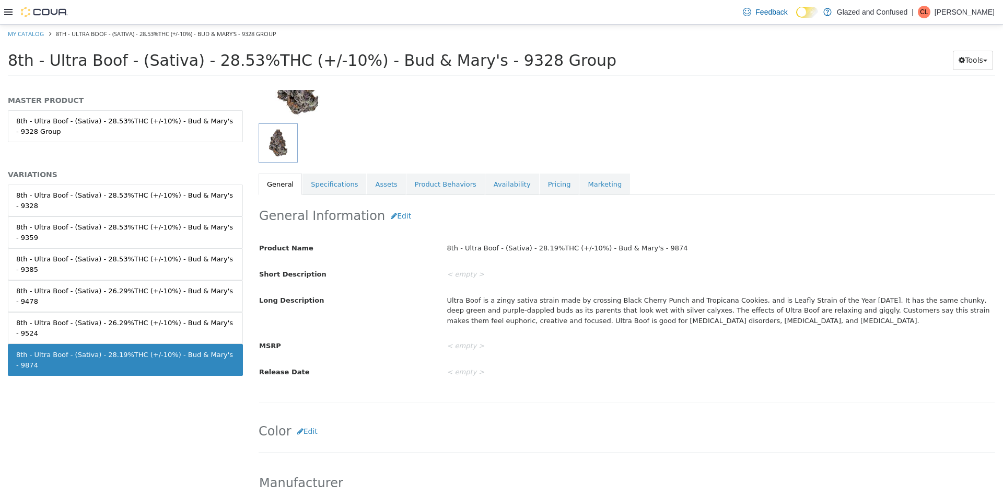
scroll to position [108, 0]
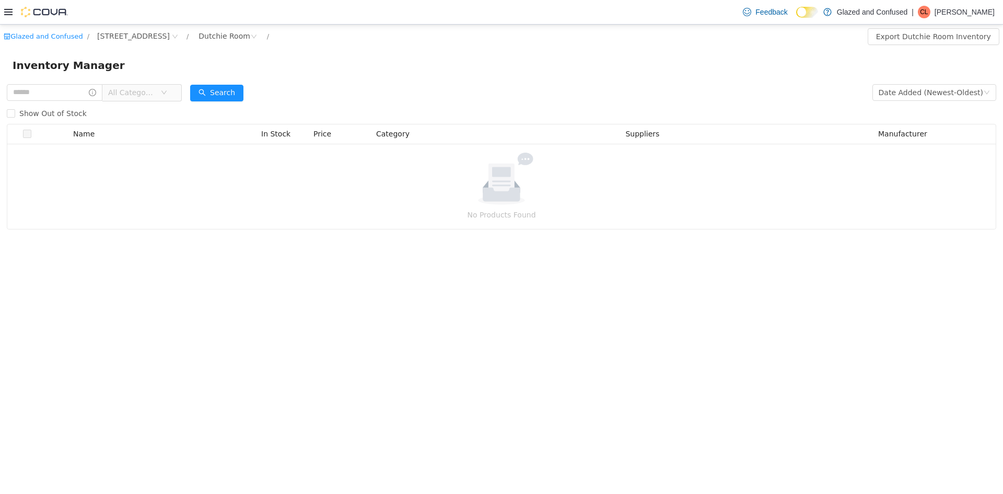
click at [210, 89] on button "Search" at bounding box center [216, 93] width 53 height 17
